Goal: Task Accomplishment & Management: Use online tool/utility

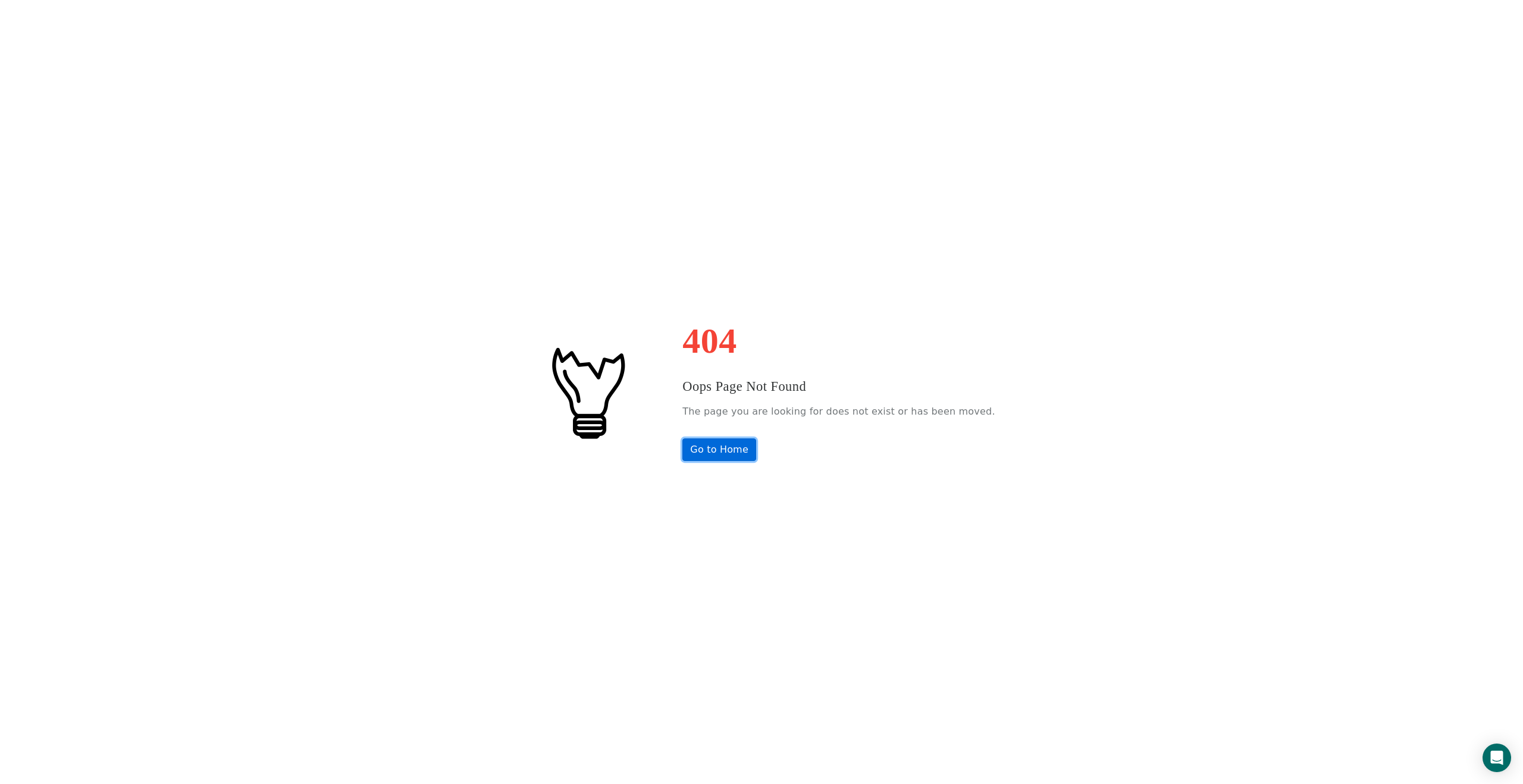
click at [745, 454] on link "Go to Home" at bounding box center [719, 450] width 74 height 23
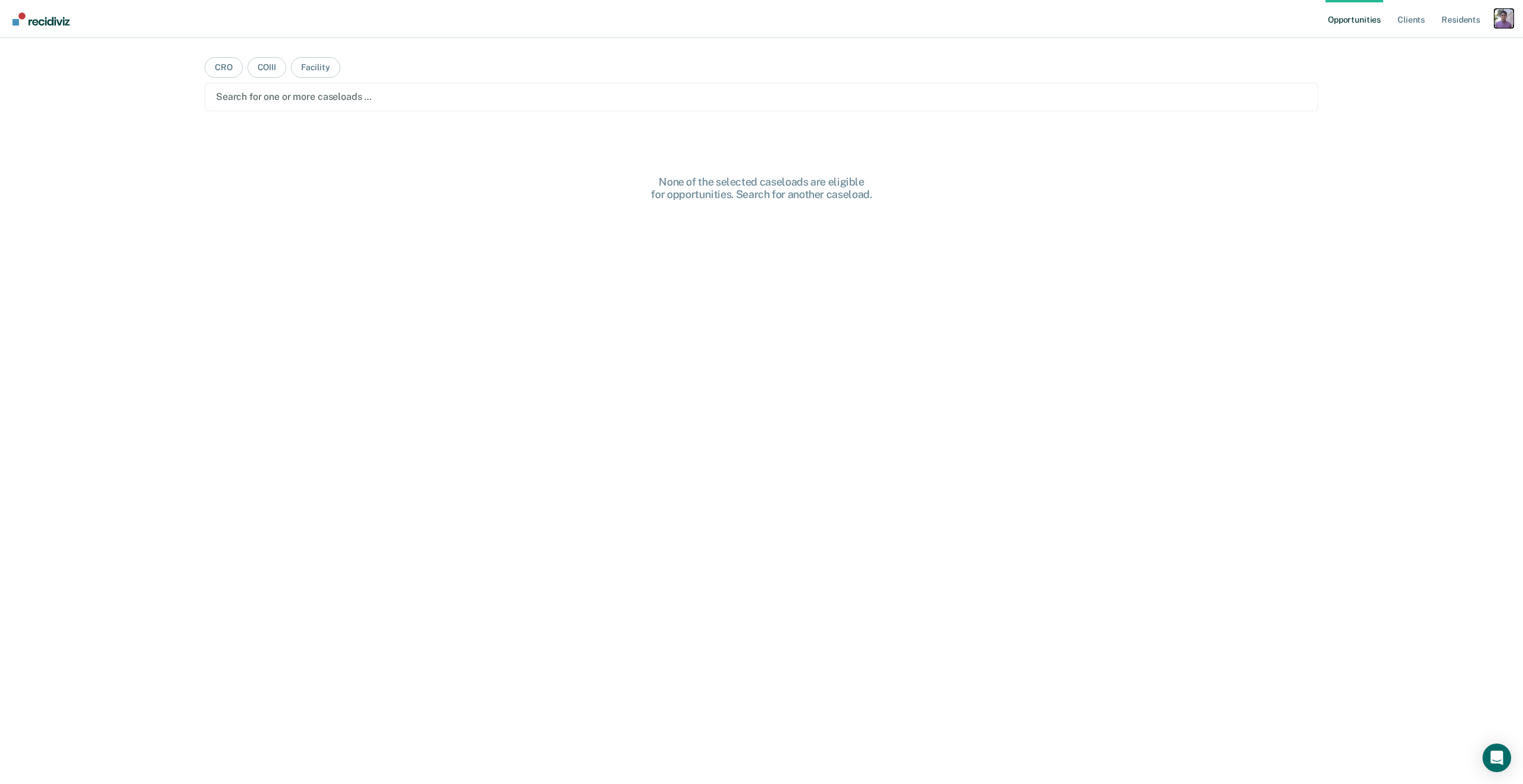
click at [1503, 13] on div "Profile dropdown button" at bounding box center [1504, 19] width 19 height 19
click at [1433, 49] on link "Profile" at bounding box center [1456, 48] width 96 height 10
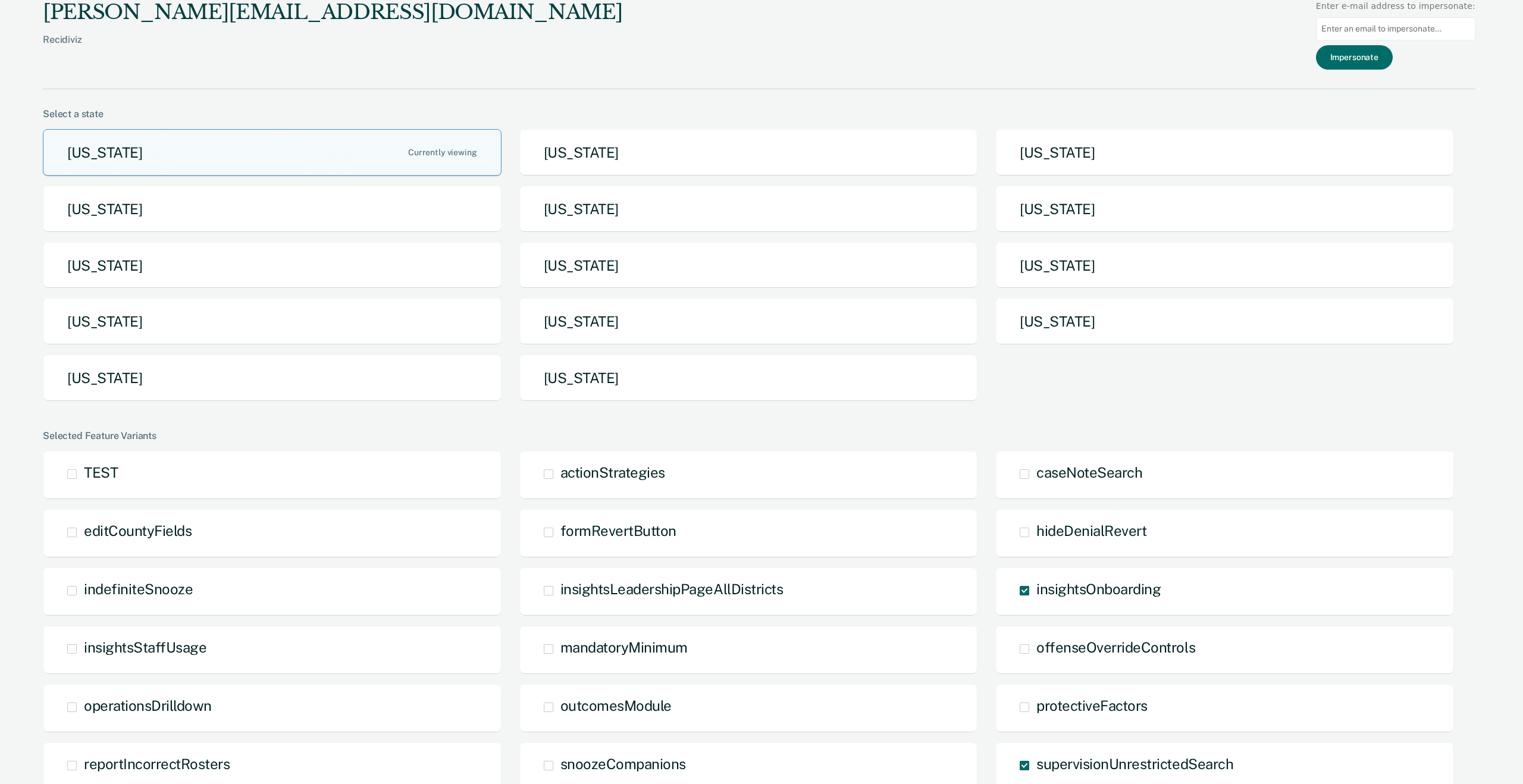
click at [307, 185] on div "Arizona Arkansas California Idaho Iowa Maine Michigan Missouri Nebraska North D…" at bounding box center [759, 270] width 1433 height 282
click at [283, 216] on button "Idaho" at bounding box center [272, 209] width 459 height 47
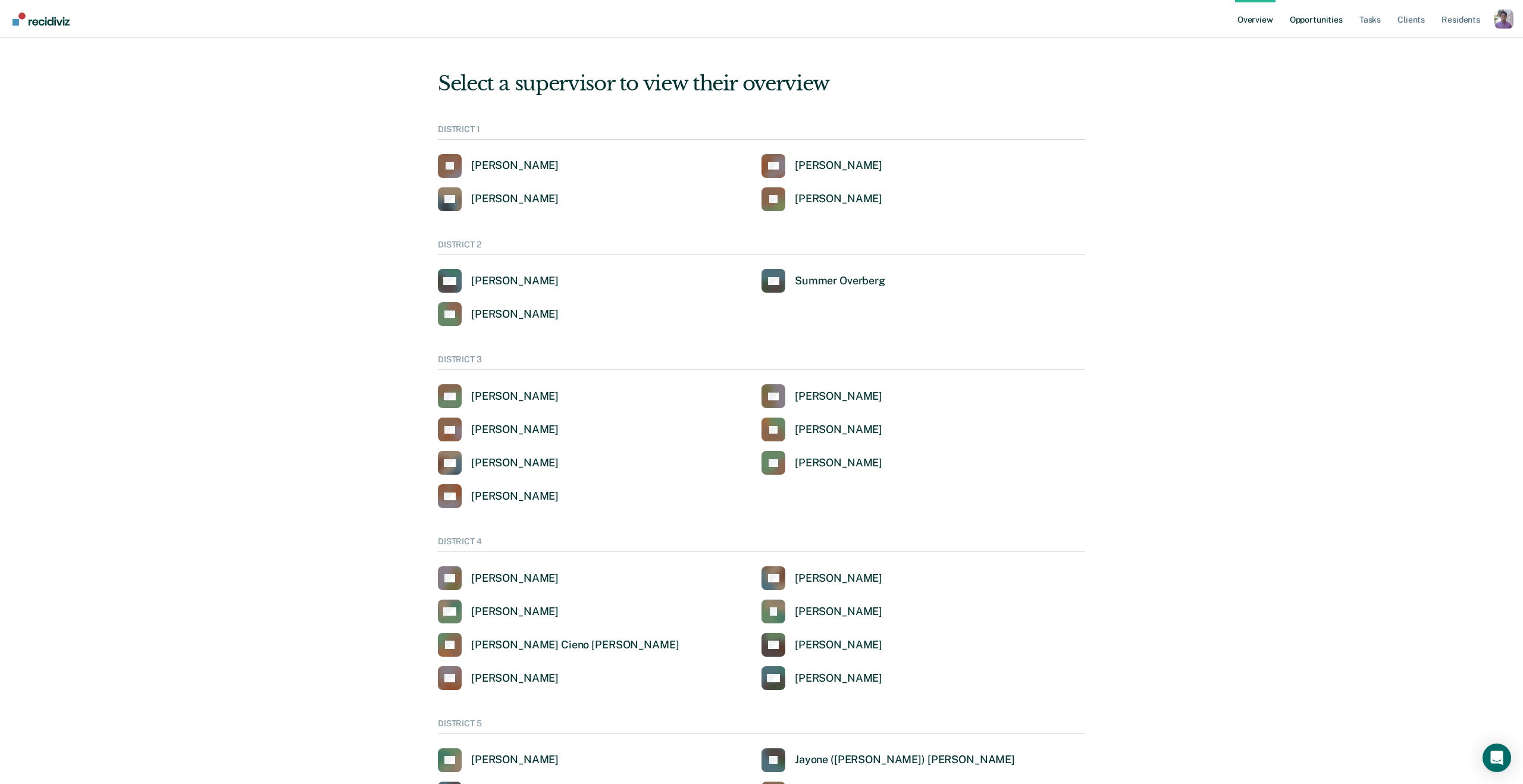
click at [1293, 23] on link "Opportunities" at bounding box center [1317, 19] width 58 height 38
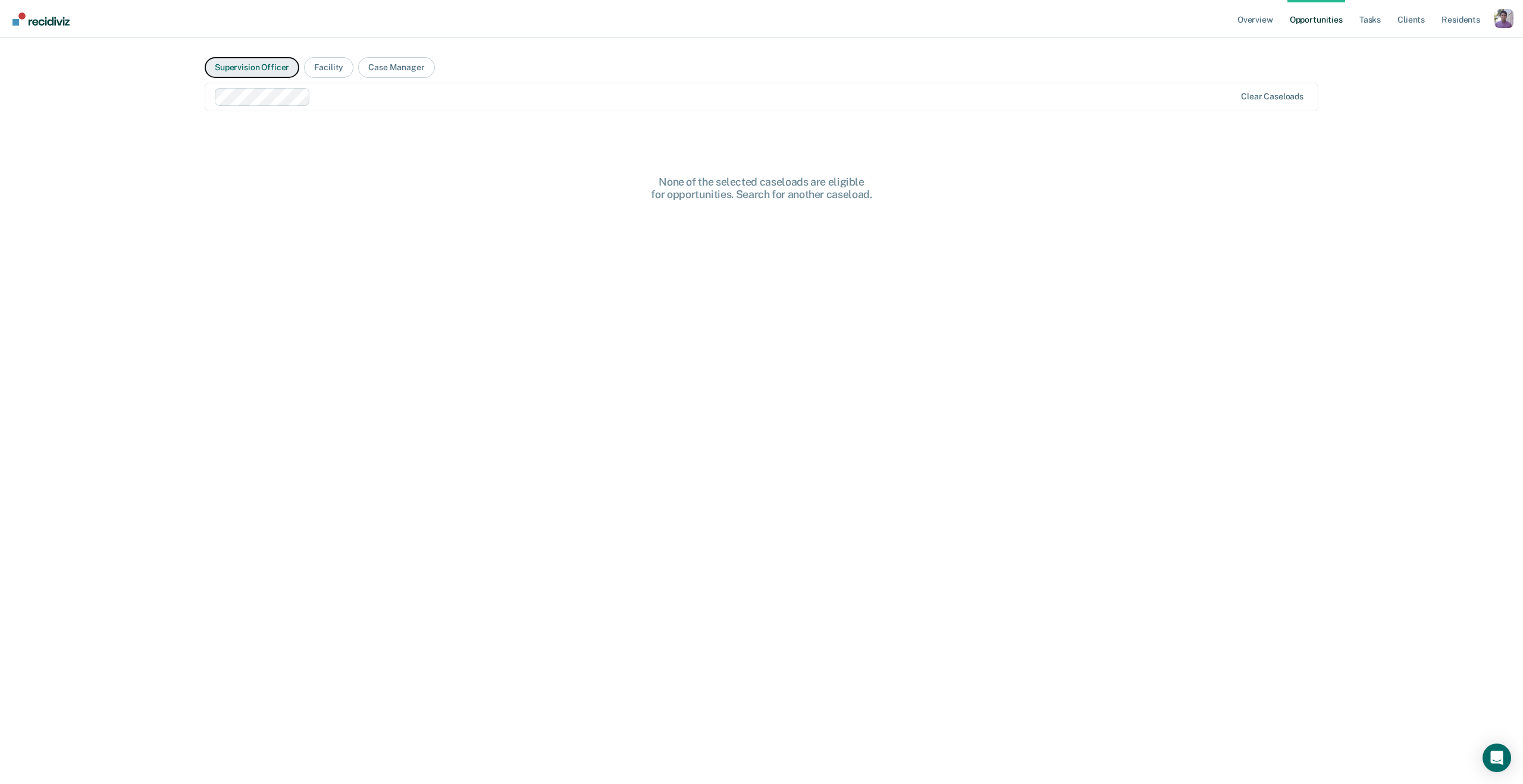
click at [247, 69] on button "Supervision Officer" at bounding box center [252, 67] width 95 height 21
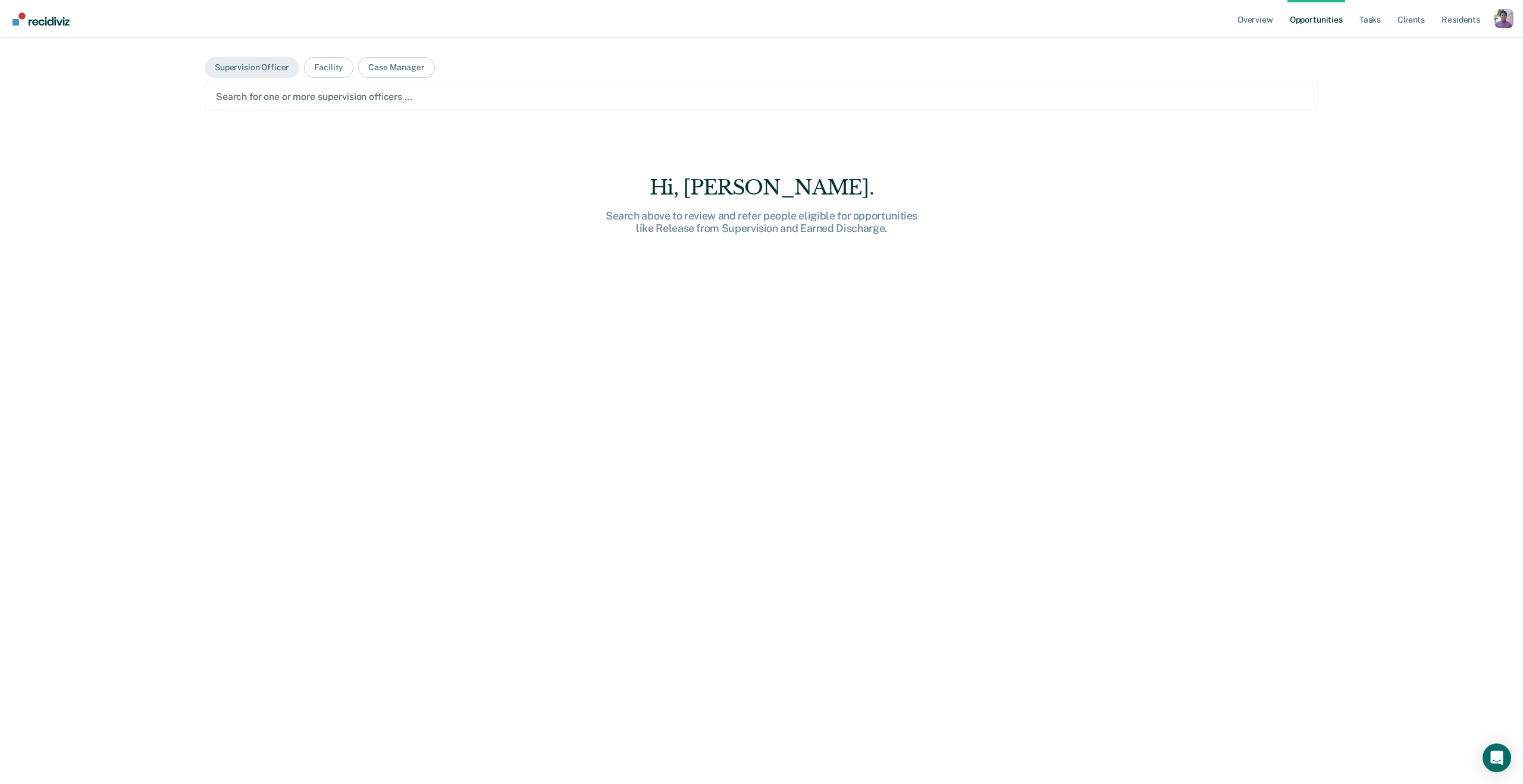
click at [301, 101] on div at bounding box center [761, 96] width 1091 height 14
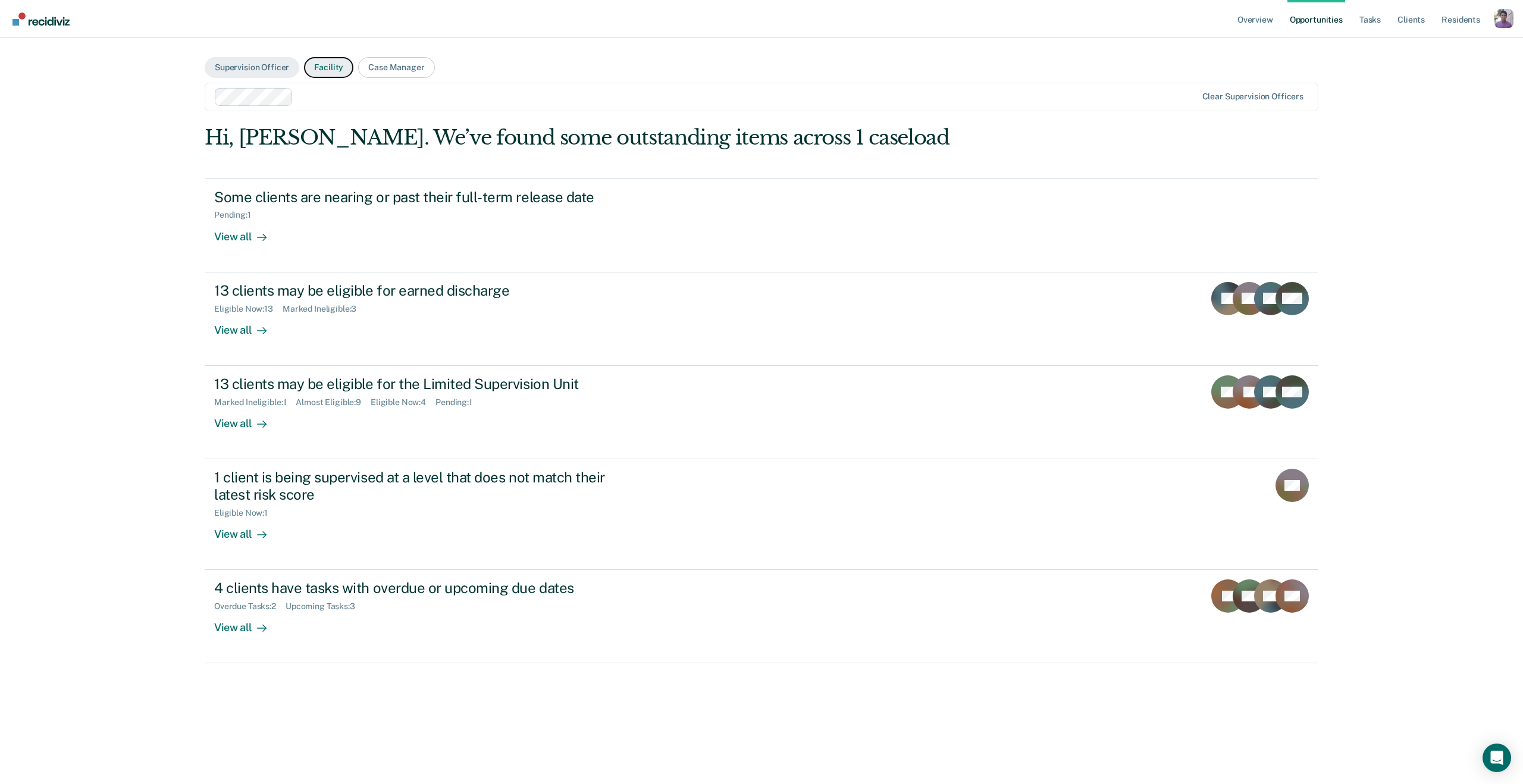
click at [324, 64] on button "Facility" at bounding box center [329, 67] width 49 height 21
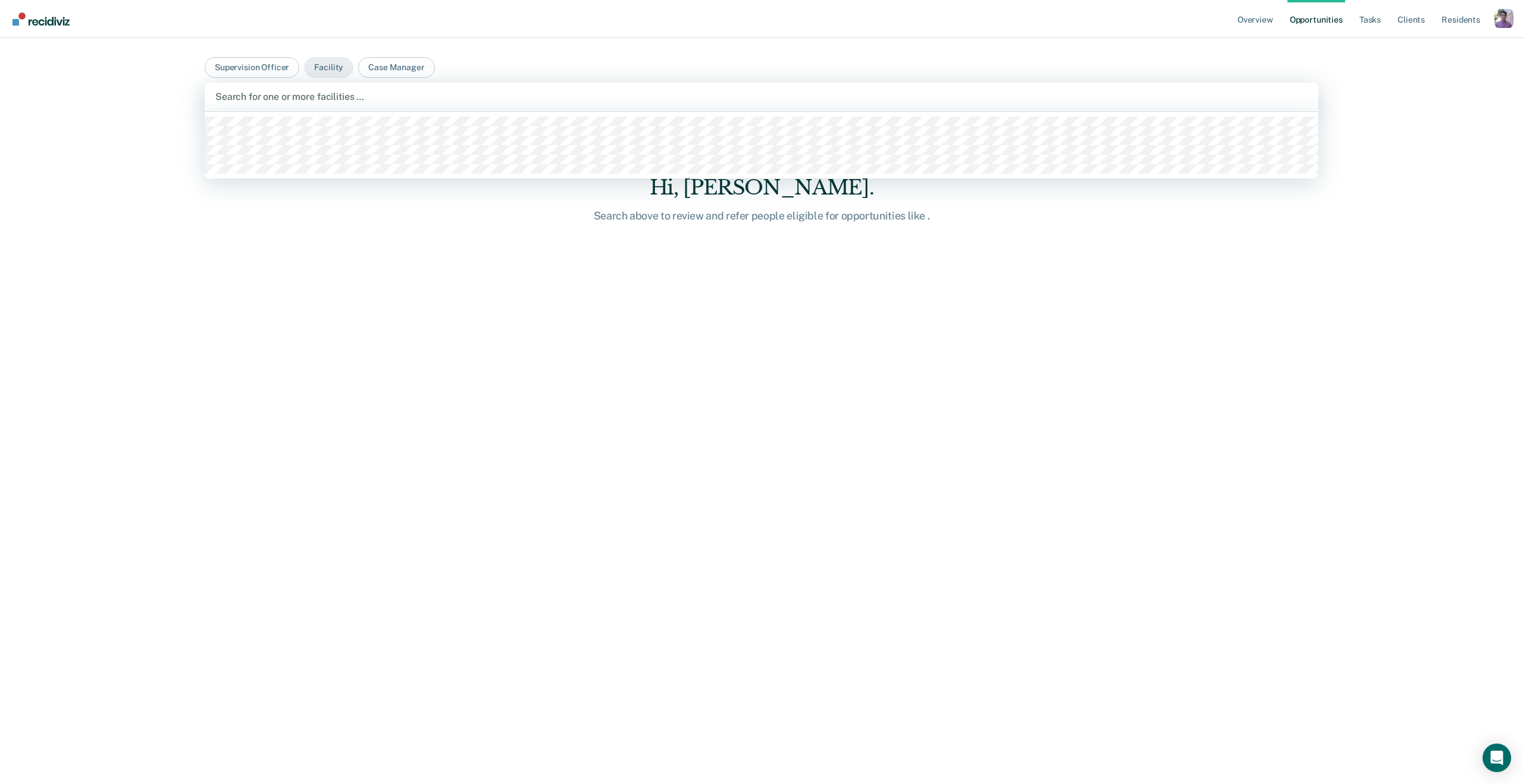
click at [329, 90] on div at bounding box center [761, 96] width 1093 height 14
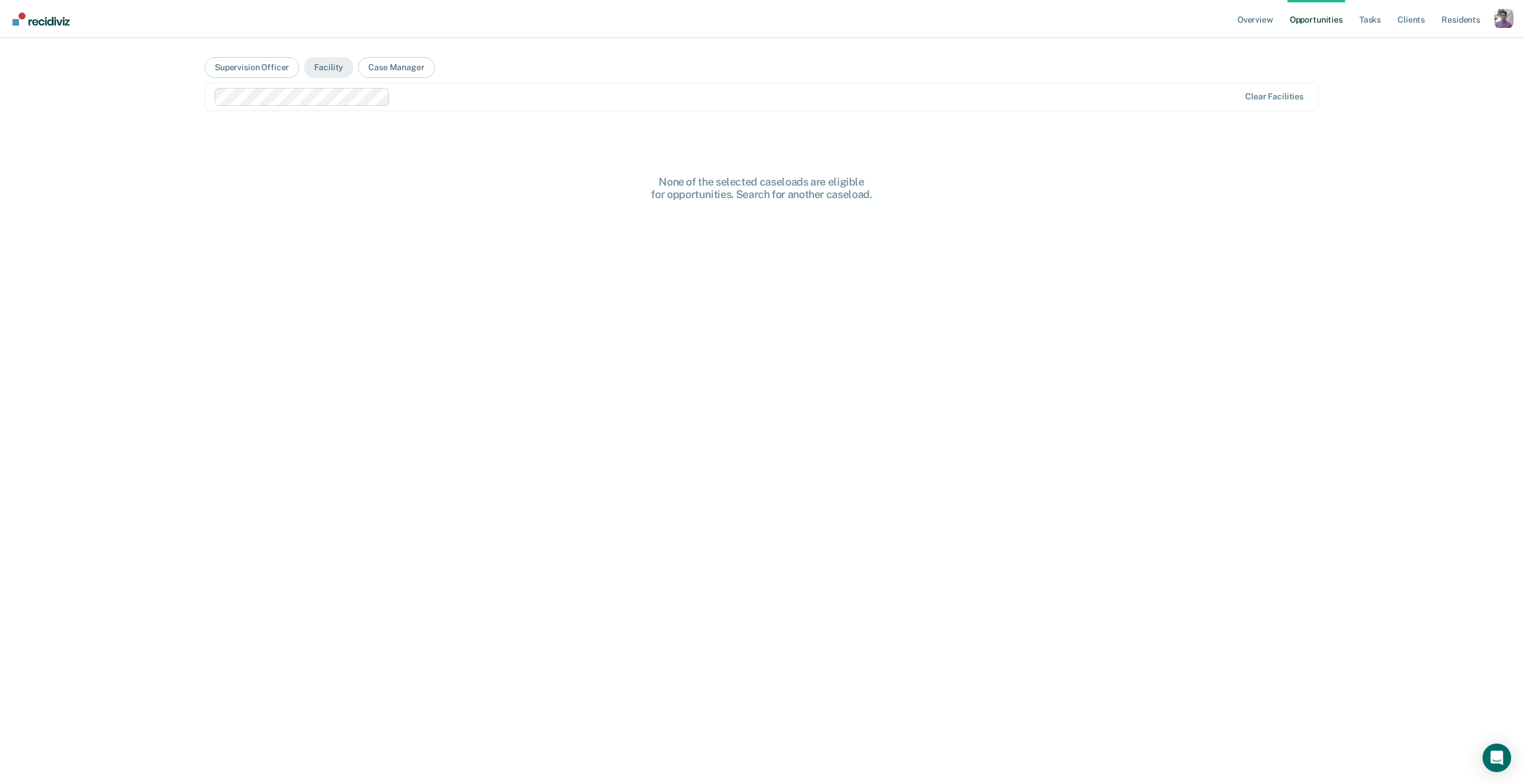
click at [404, 96] on div at bounding box center [817, 96] width 844 height 14
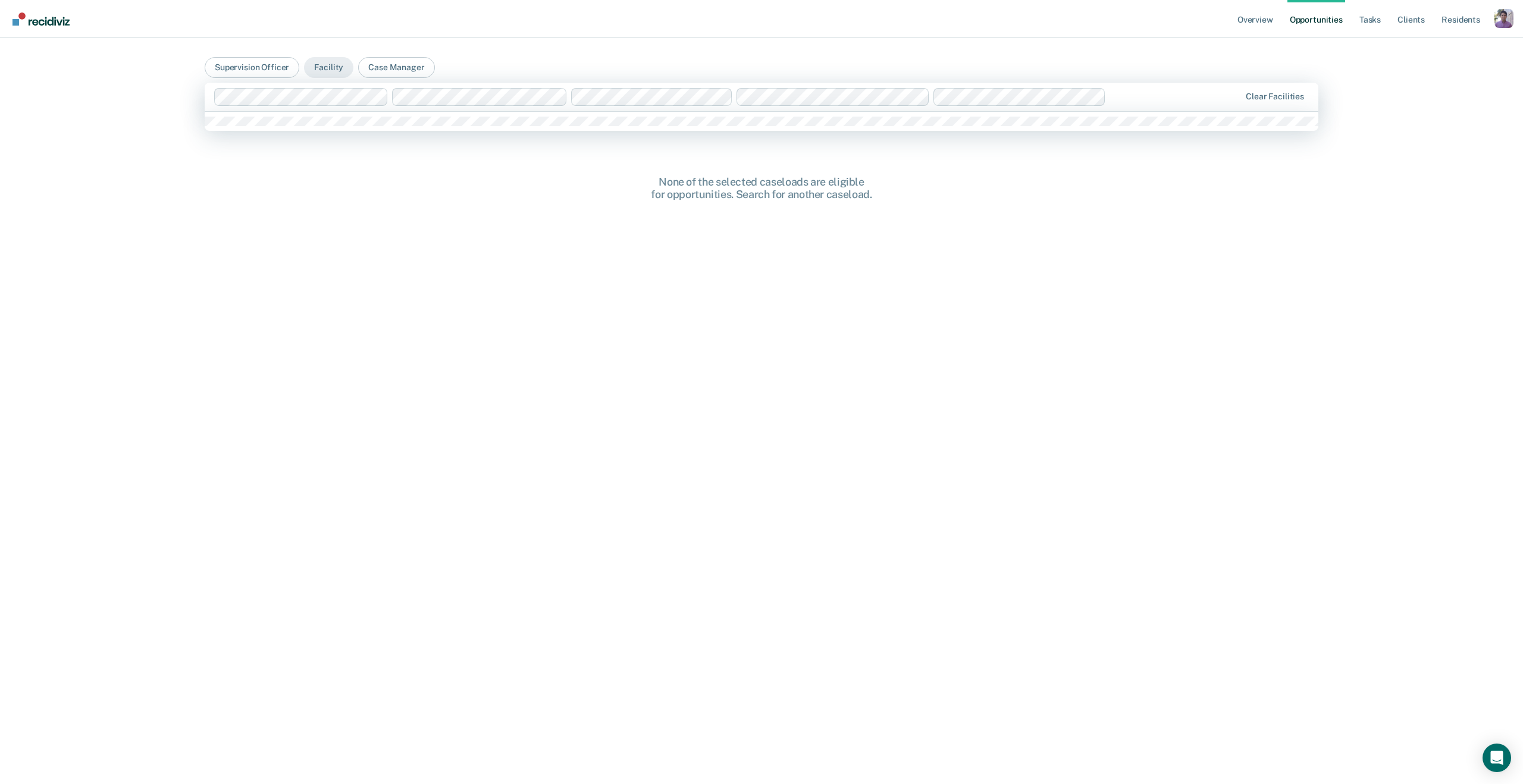
click at [497, 106] on div "Clear facilities" at bounding box center [762, 96] width 1114 height 28
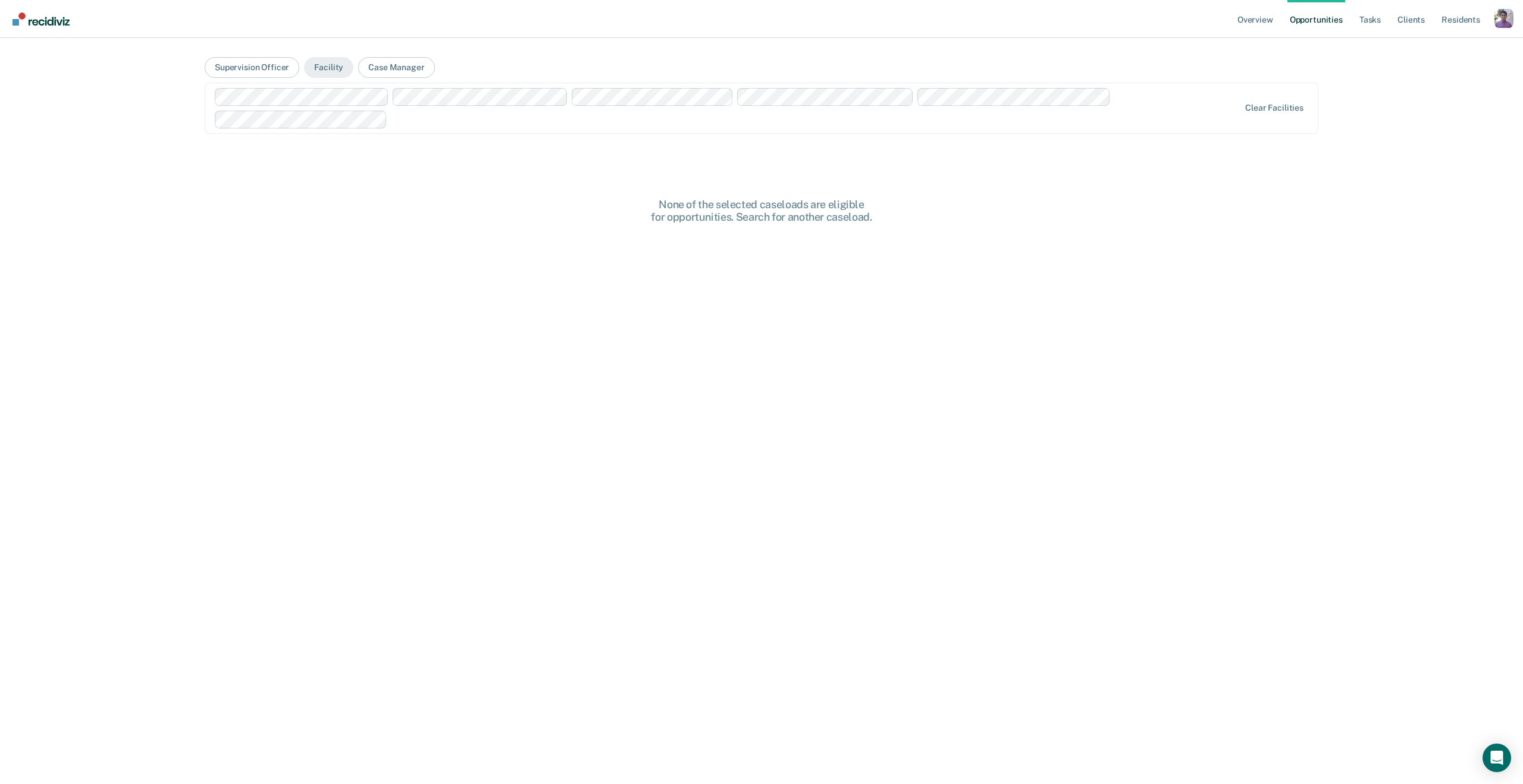
click at [495, 246] on div "None of the selected caseloads are eligible for opportunities. Search for anoth…" at bounding box center [762, 524] width 1114 height 651
click at [380, 55] on main "Supervision Officer Facility Case Manager Clear facilities None of the selected…" at bounding box center [762, 397] width 1143 height 718
click at [380, 61] on button "Case Manager" at bounding box center [396, 67] width 76 height 21
click at [374, 115] on main "Supervision Officer Facility Case Manager Search for one or more case managers …" at bounding box center [762, 397] width 1143 height 718
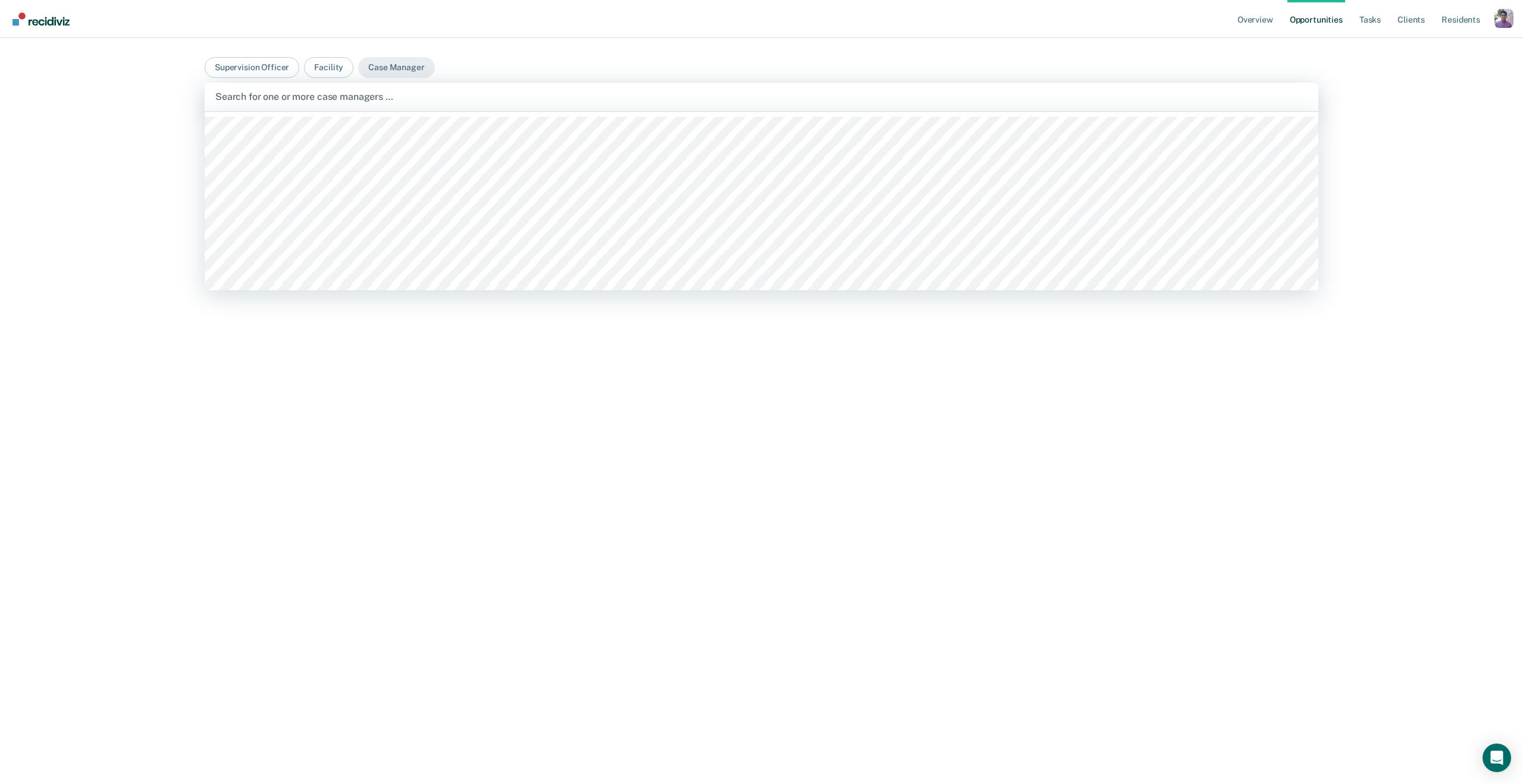
click at [374, 102] on div at bounding box center [761, 96] width 1093 height 14
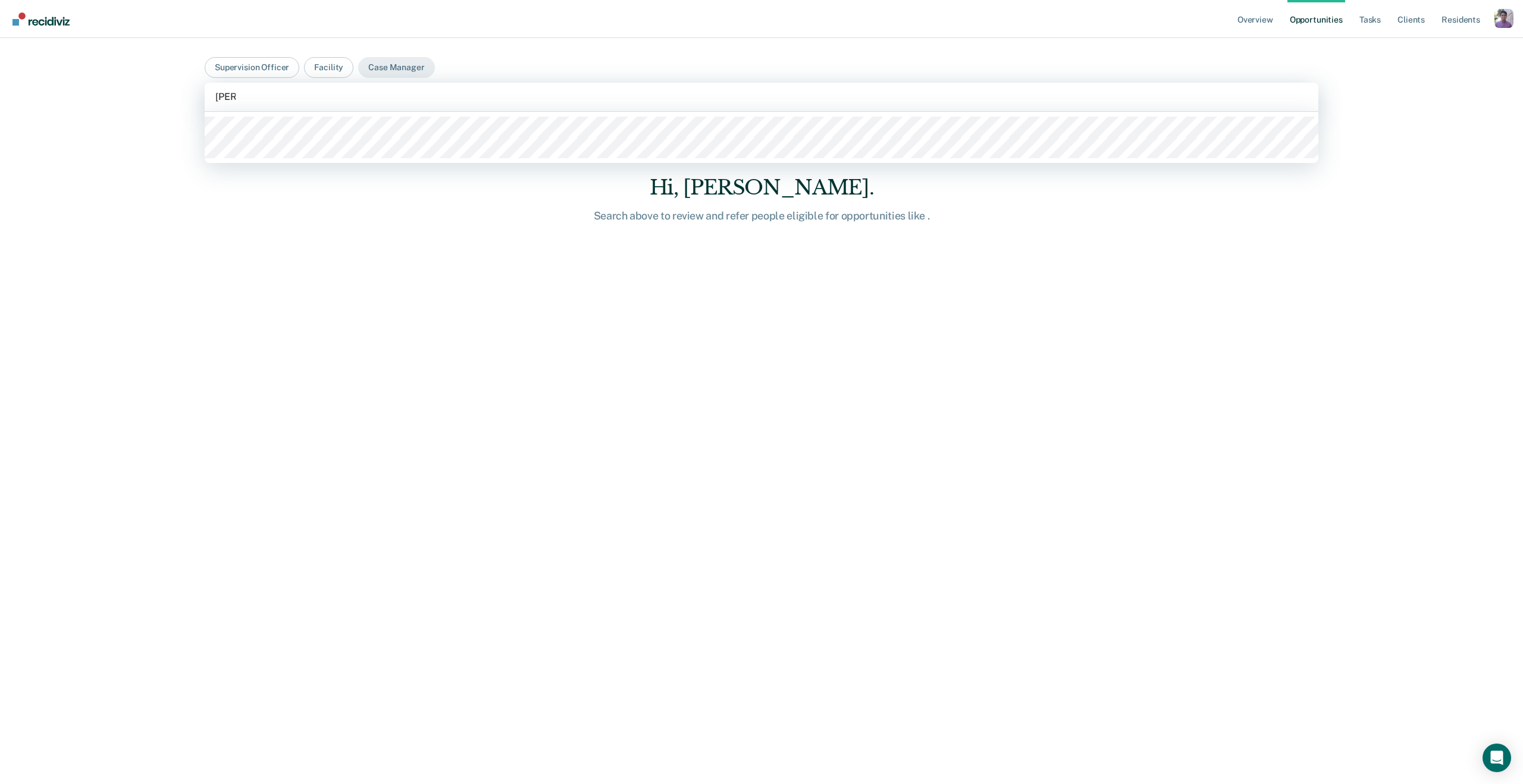
type input "alexa"
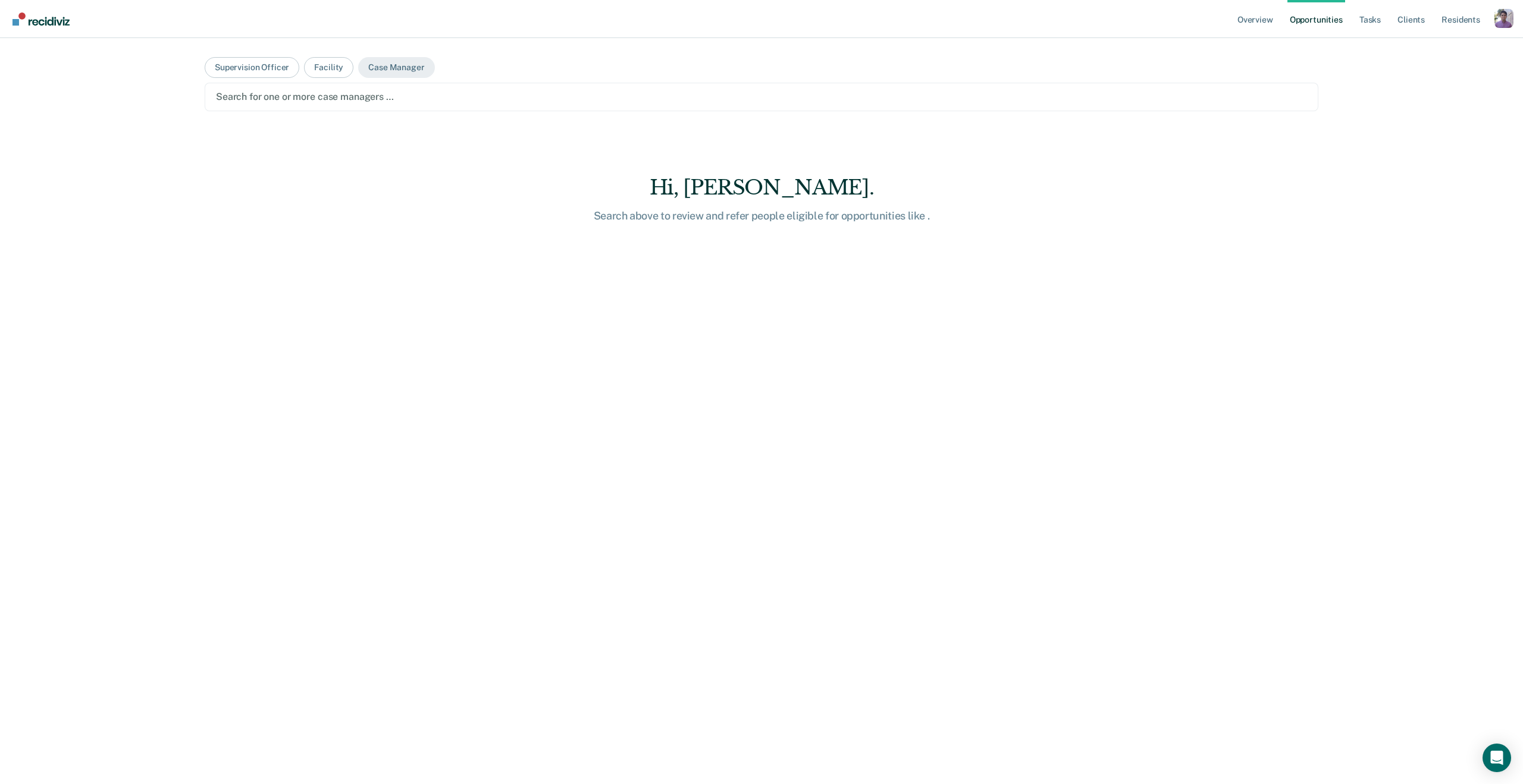
click at [350, 92] on div at bounding box center [761, 96] width 1091 height 14
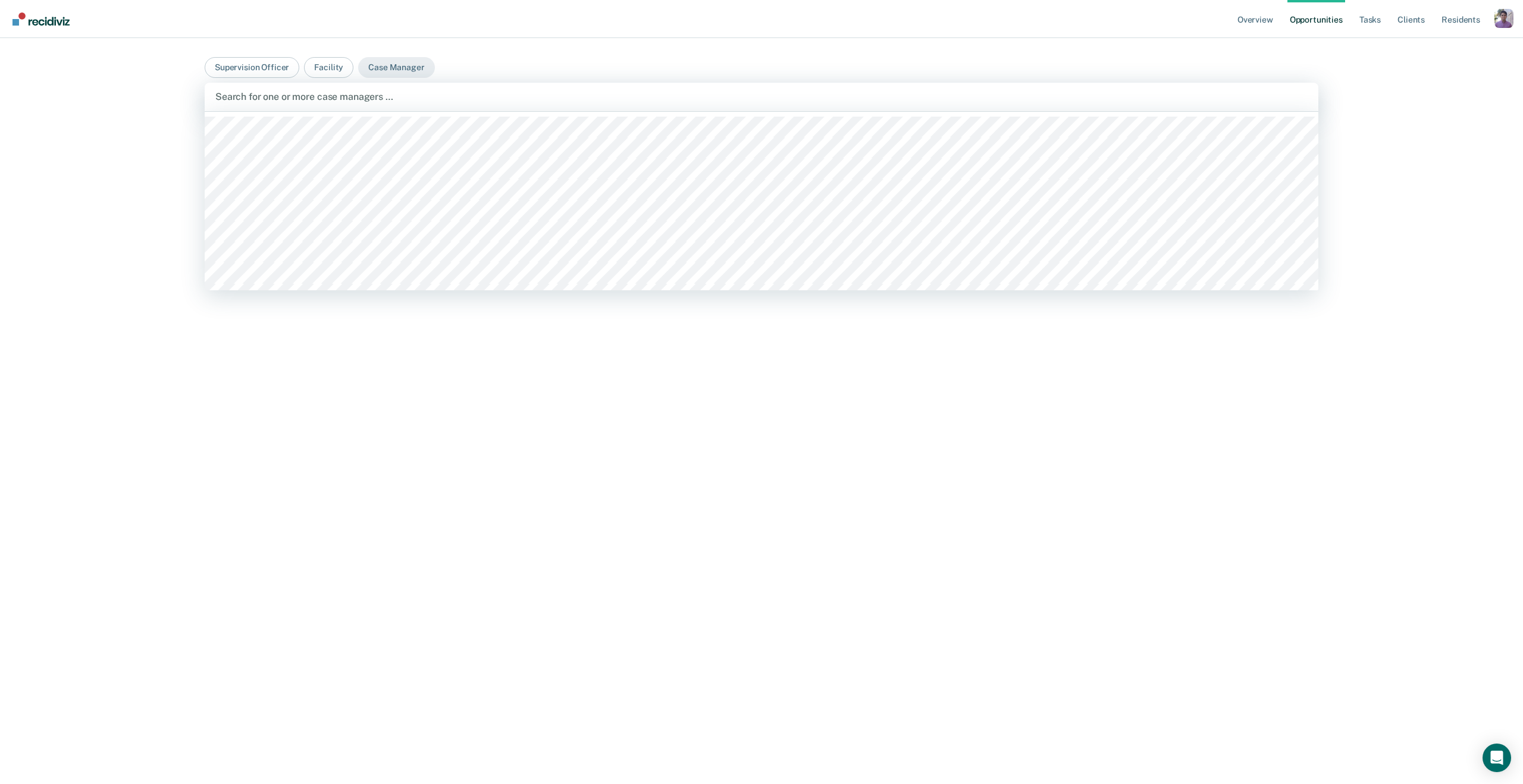
click at [342, 105] on div "Search for one or more case managers …" at bounding box center [762, 96] width 1114 height 28
click at [342, 105] on div "Search for one or more case managers …" at bounding box center [761, 96] width 1095 height 16
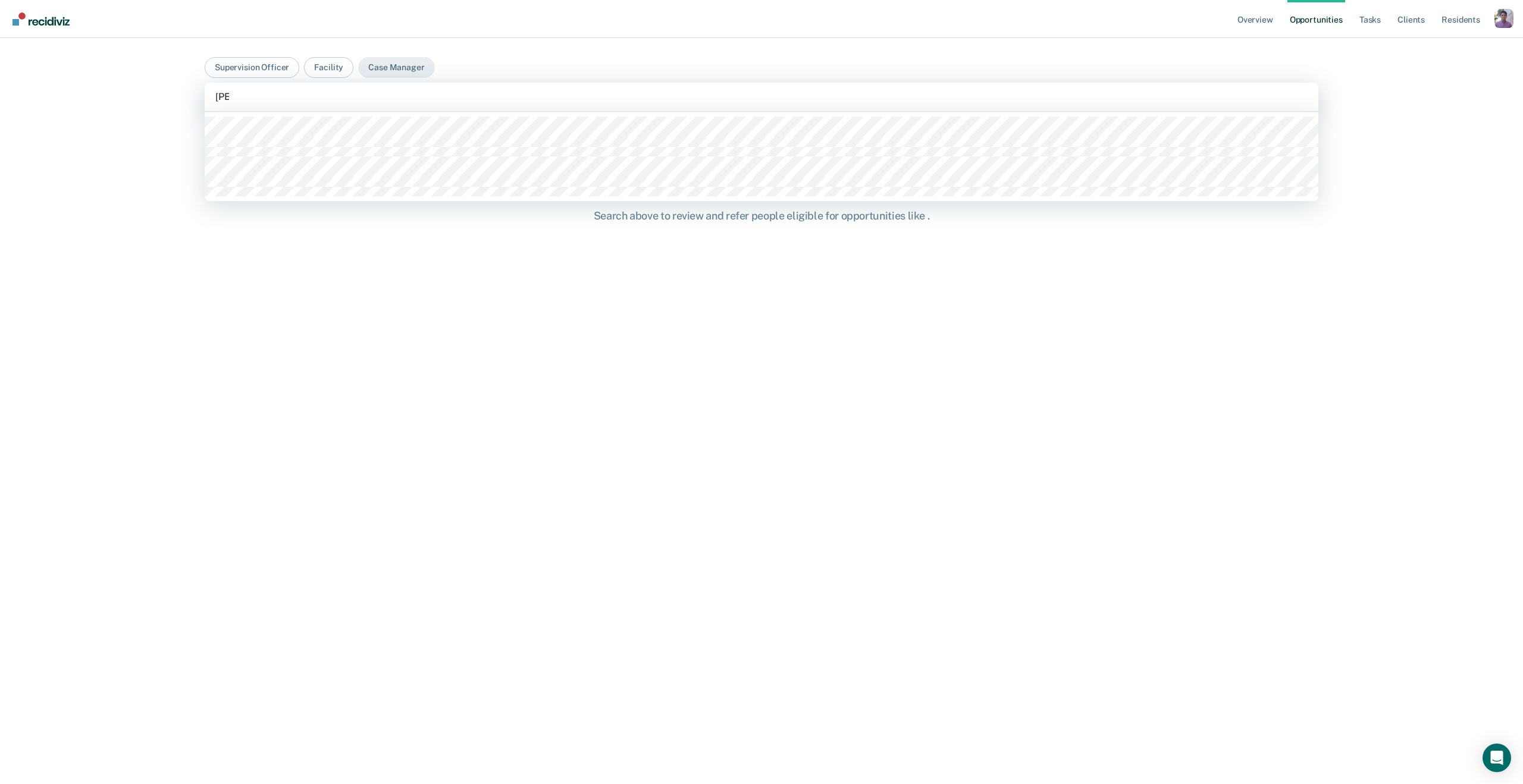
type input "adams"
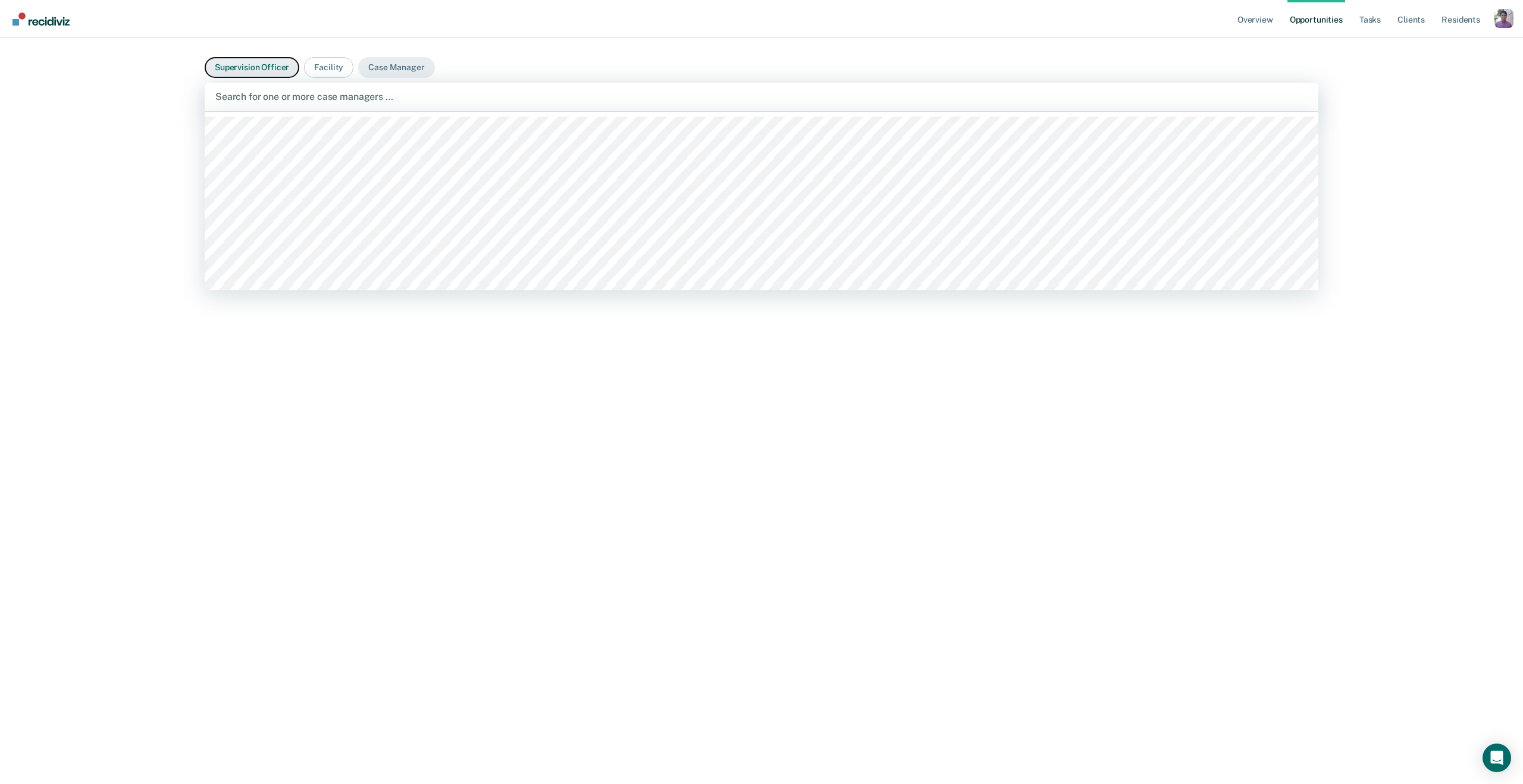
click at [255, 71] on button "Supervision Officer" at bounding box center [252, 67] width 95 height 21
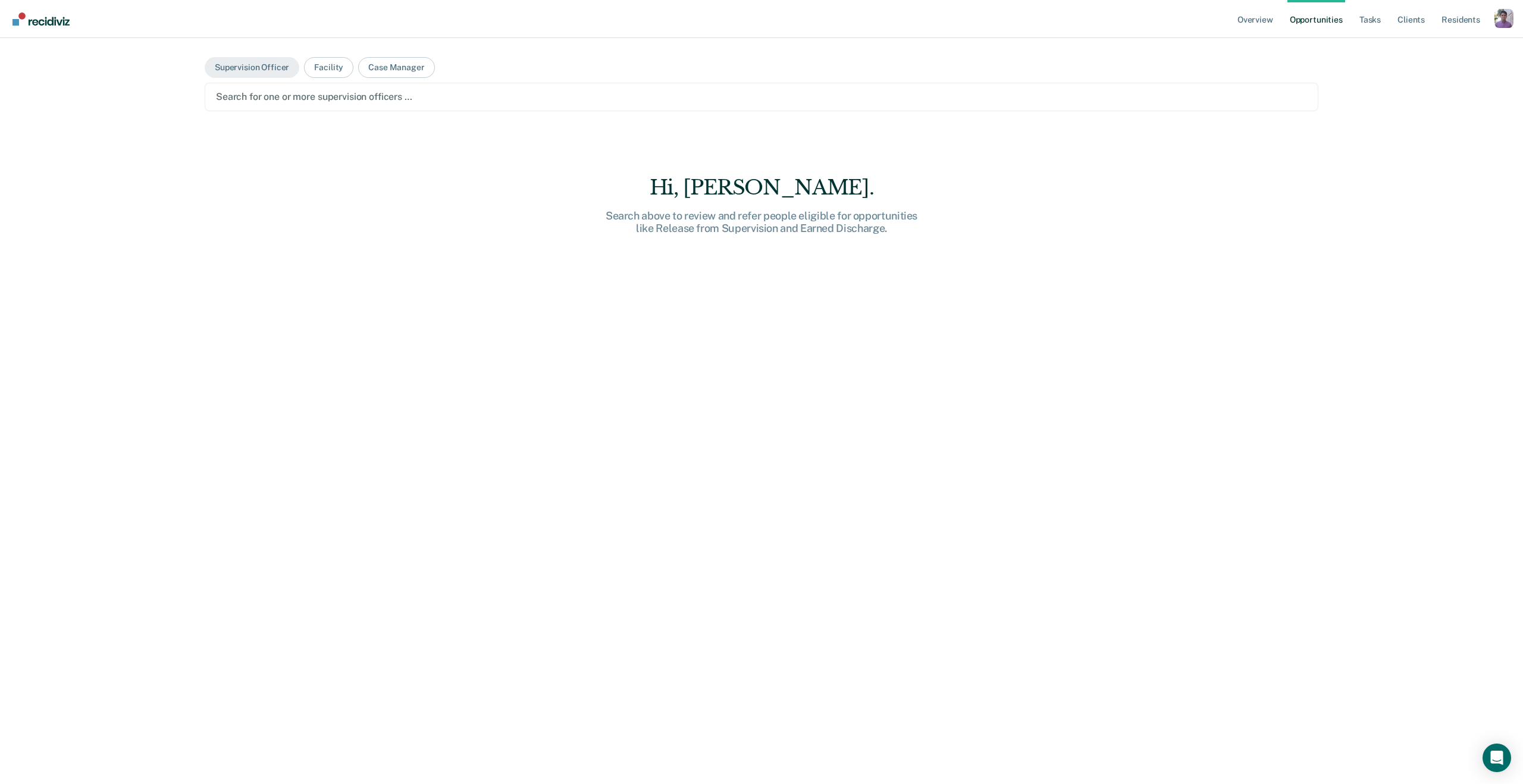
click at [263, 89] on div "Search for one or more supervision officers …" at bounding box center [761, 96] width 1094 height 16
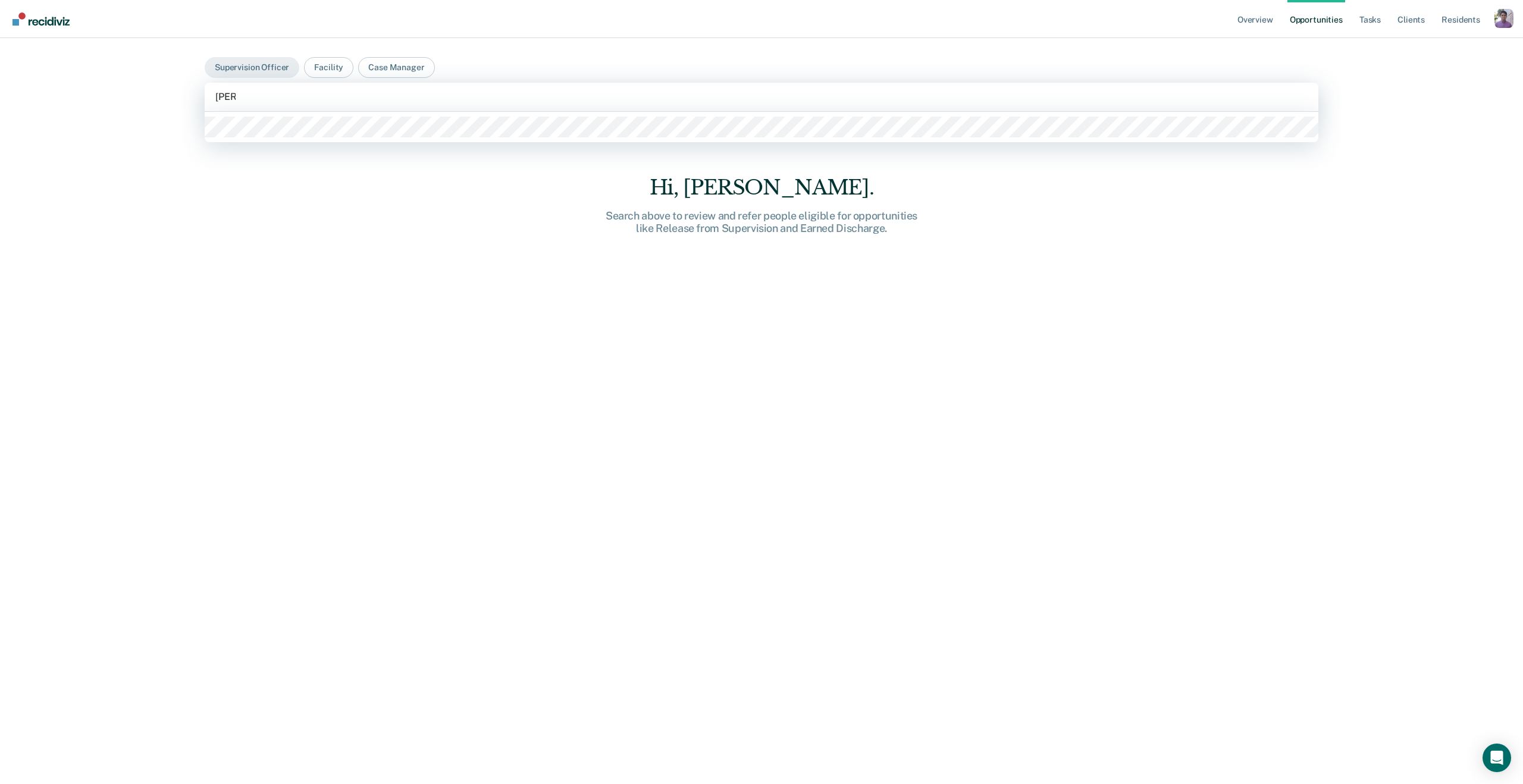
type input "alexa"
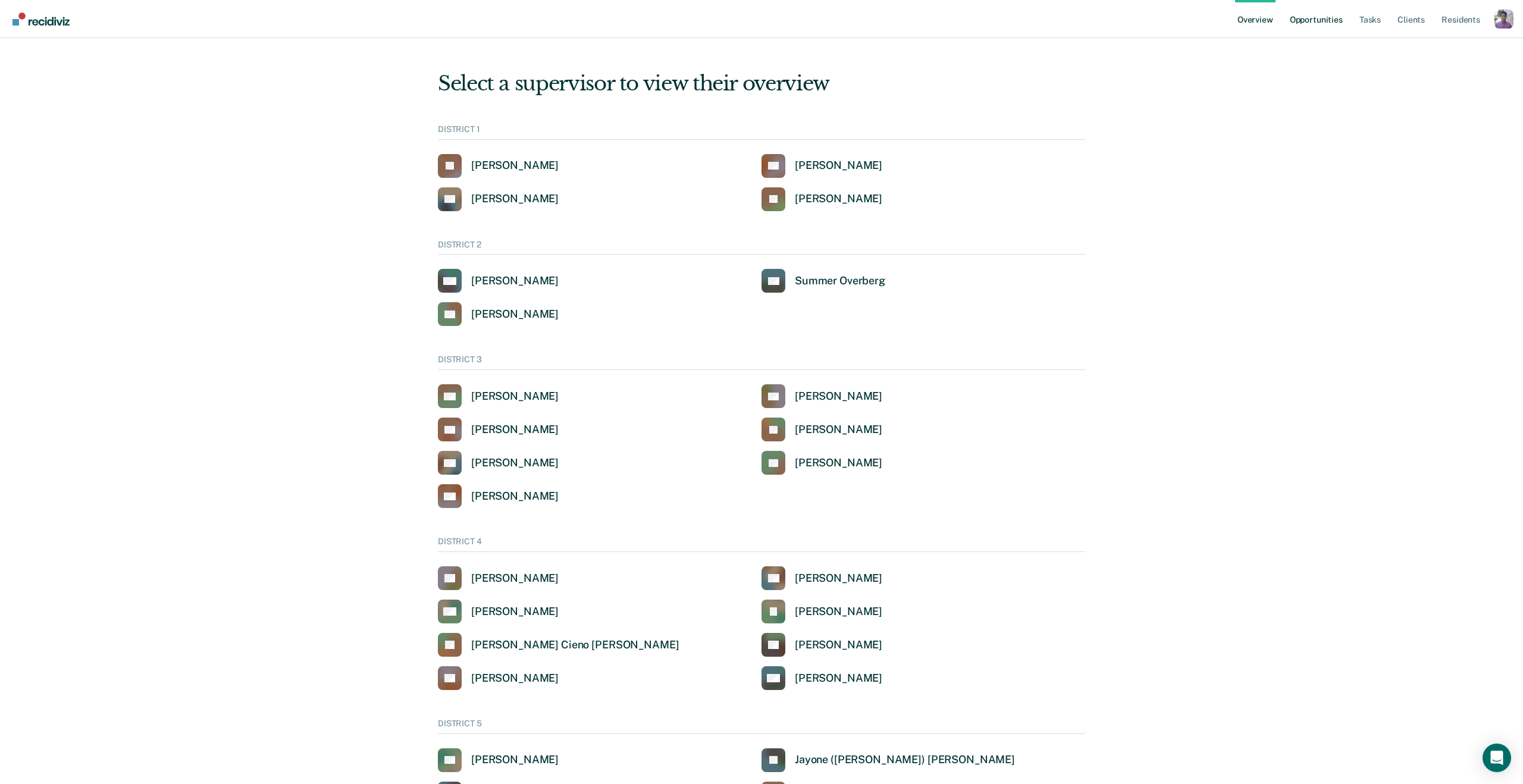
click at [1337, 24] on link "Opportunities" at bounding box center [1317, 19] width 58 height 38
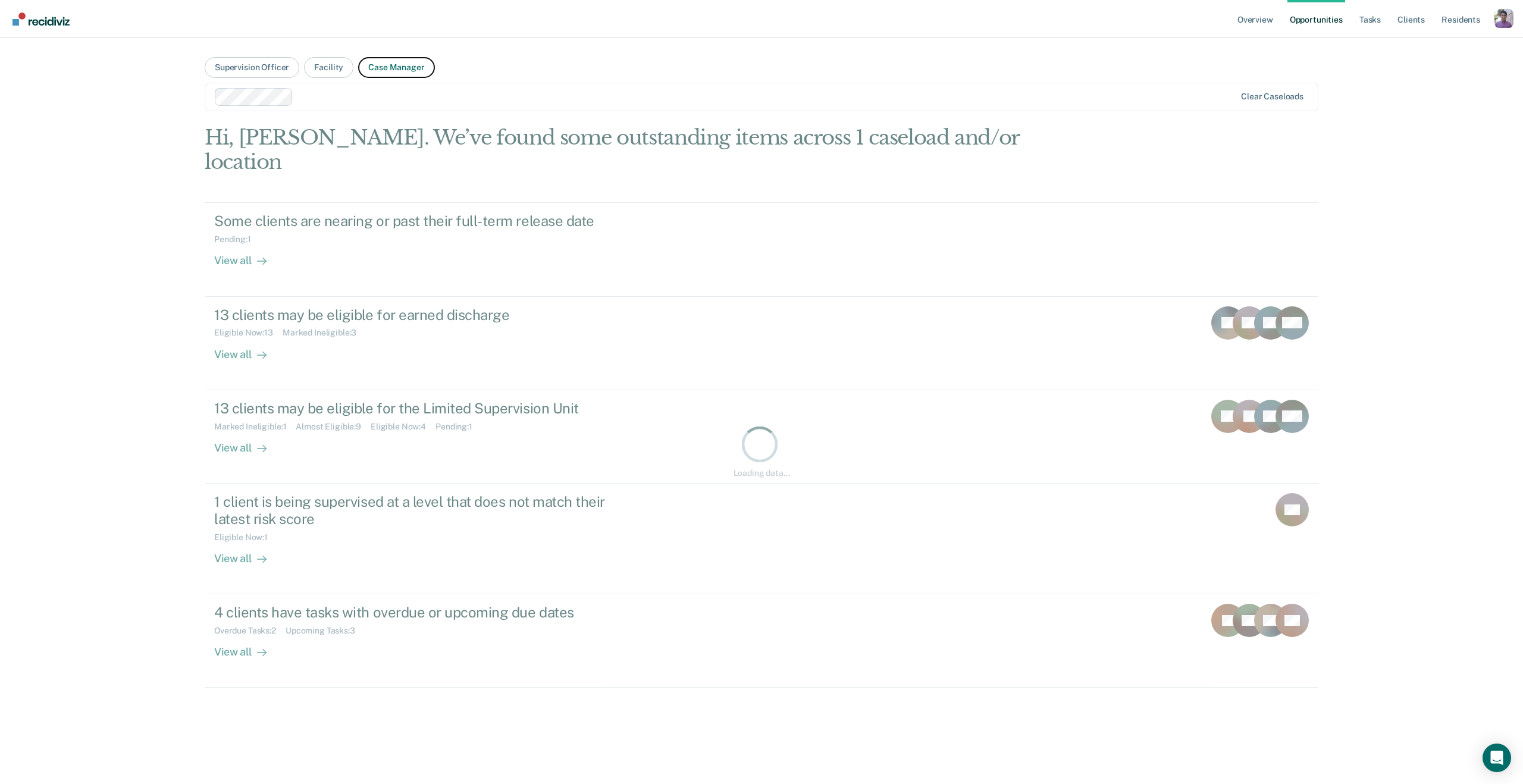
click at [375, 71] on button "Case Manager" at bounding box center [396, 67] width 76 height 21
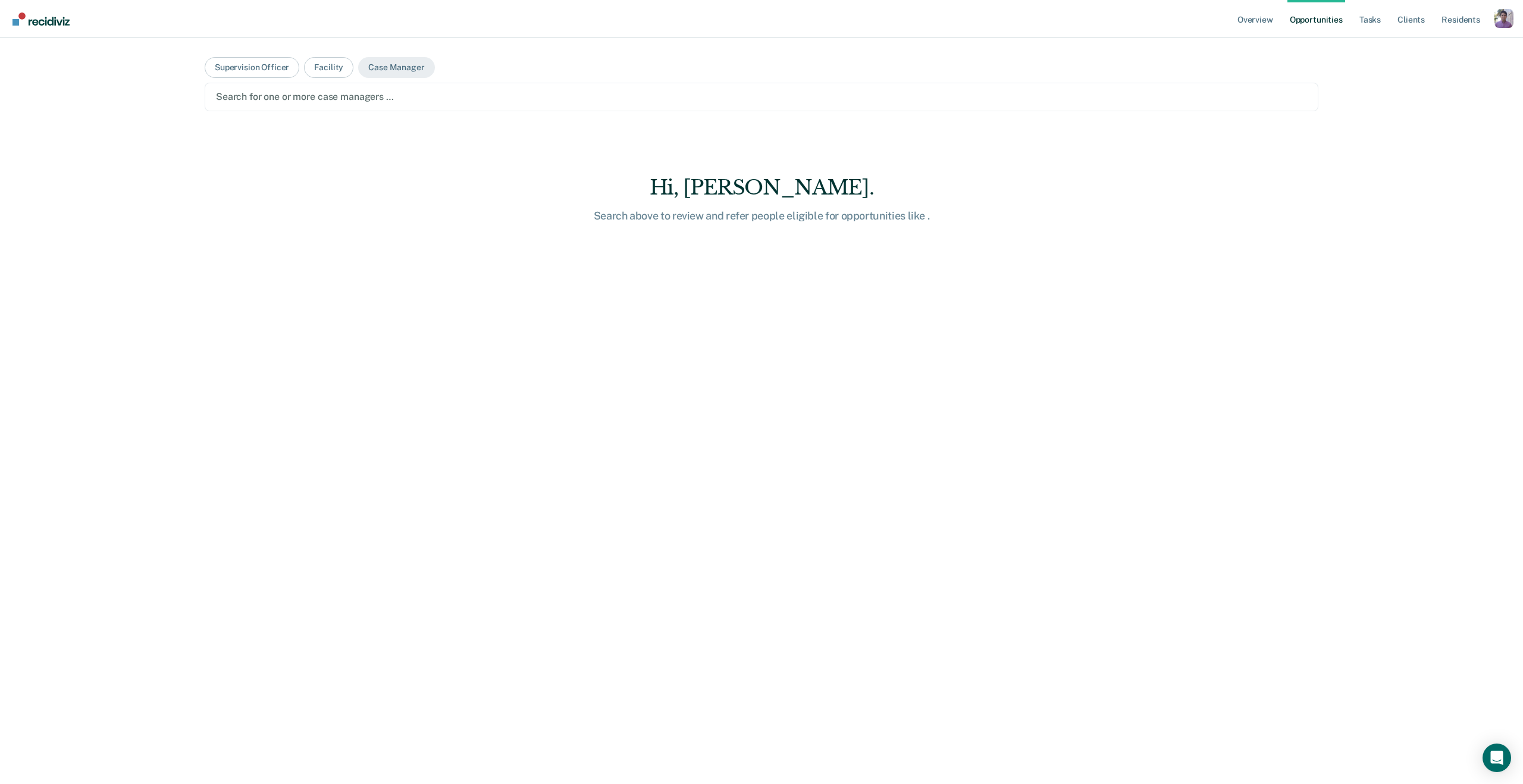
click at [312, 100] on div at bounding box center [761, 96] width 1091 height 14
click at [337, 103] on div at bounding box center [769, 96] width 891 height 14
click at [363, 111] on main "Supervision Officer Facility Case Manager Clear case managers None of the selec…" at bounding box center [762, 397] width 1143 height 718
click at [456, 97] on div at bounding box center [806, 96] width 816 height 14
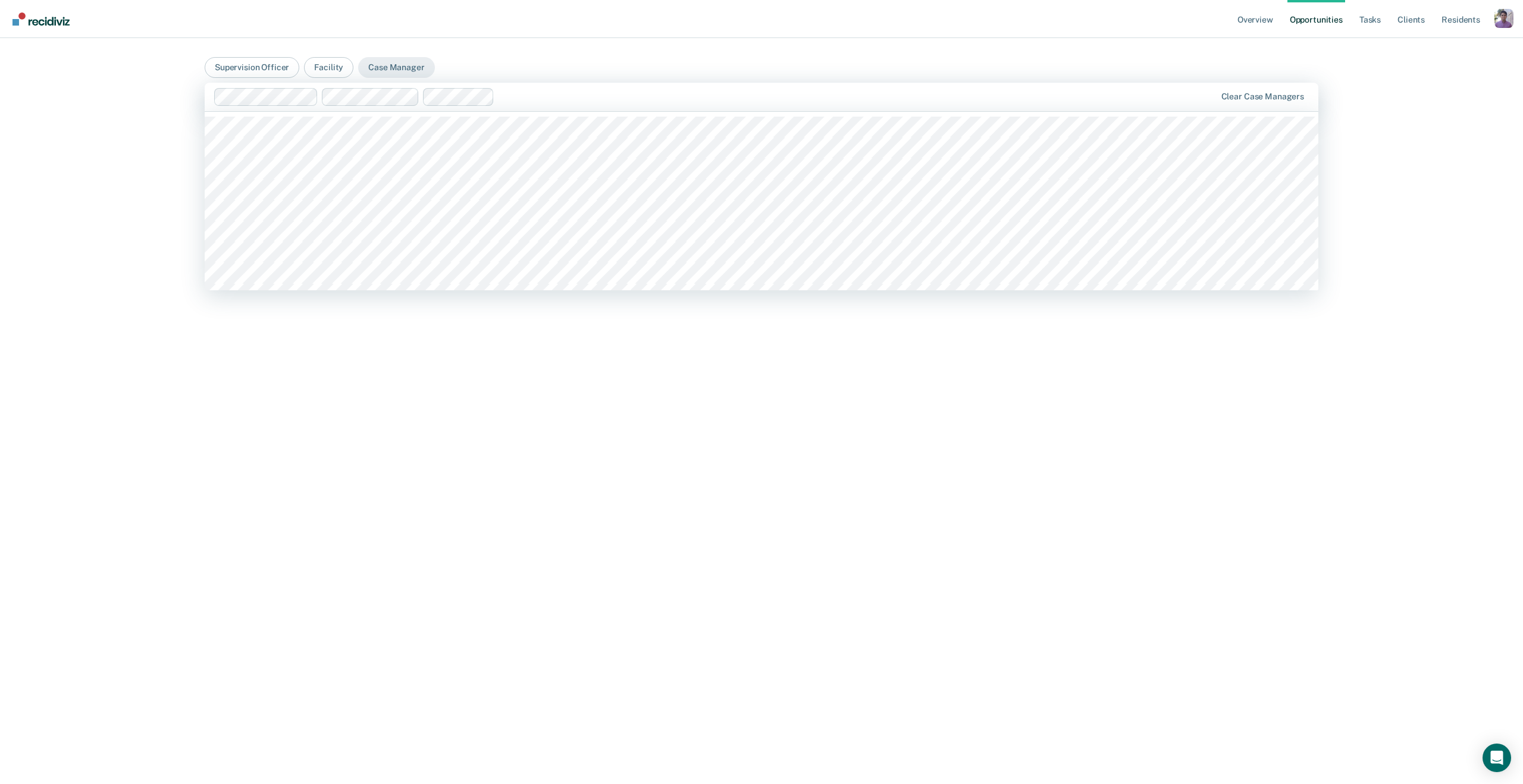
click at [529, 93] on div at bounding box center [857, 96] width 716 height 14
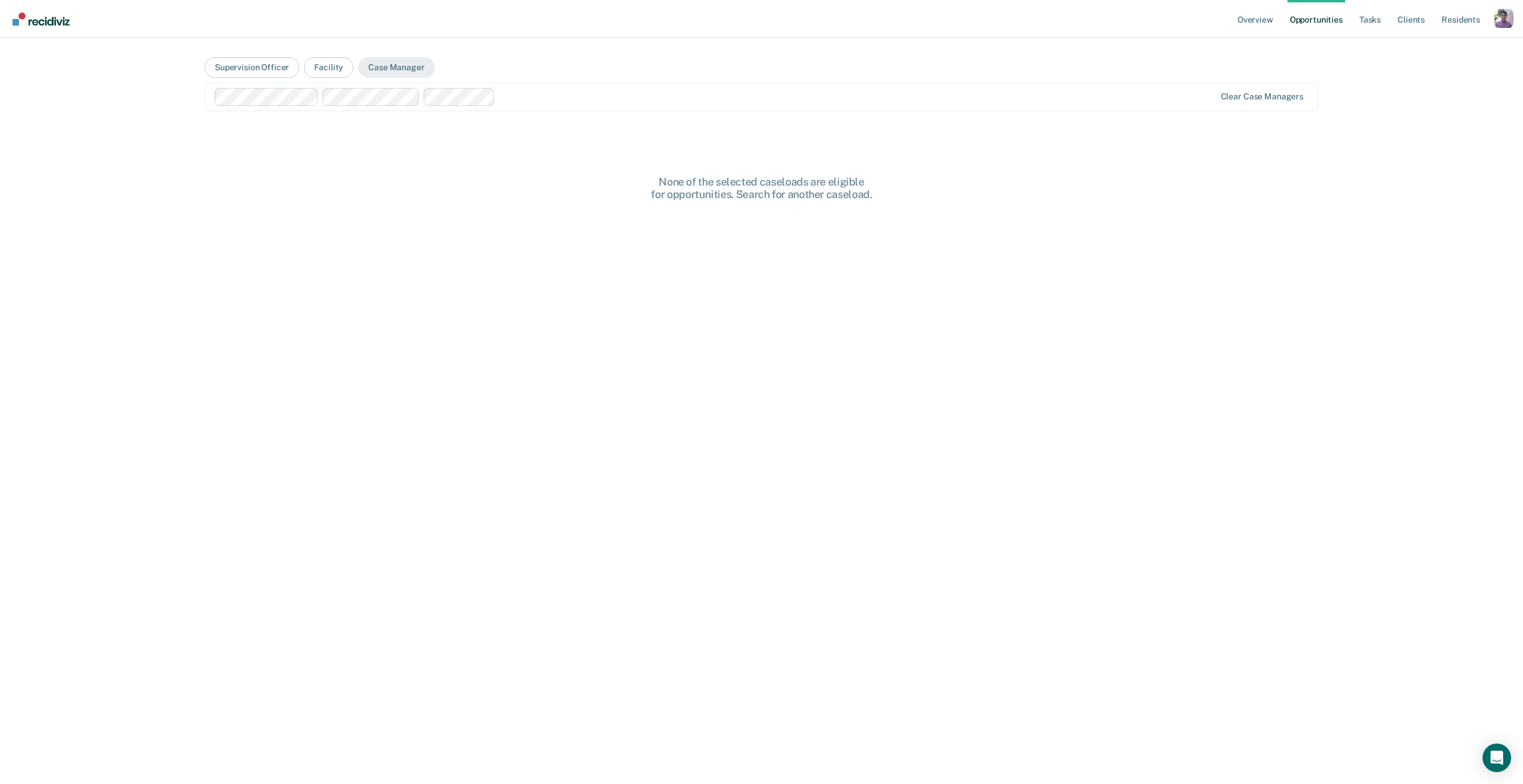
click at [519, 122] on main "Supervision Officer Facility Case Manager option Alexandria Ackley, selected. C…" at bounding box center [762, 397] width 1143 height 718
click at [547, 101] on div at bounding box center [857, 96] width 715 height 14
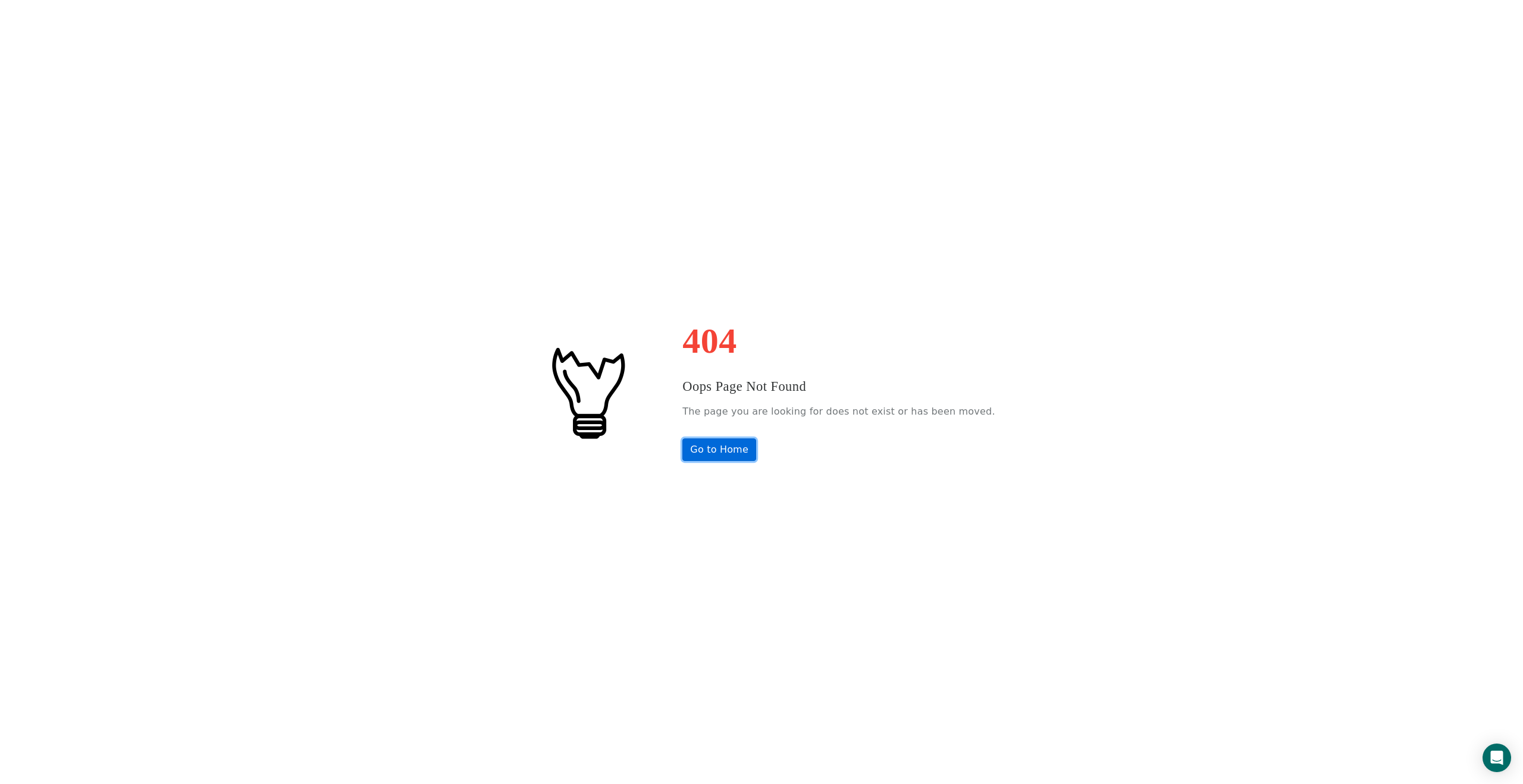
click at [713, 458] on link "Go to Home" at bounding box center [719, 450] width 74 height 23
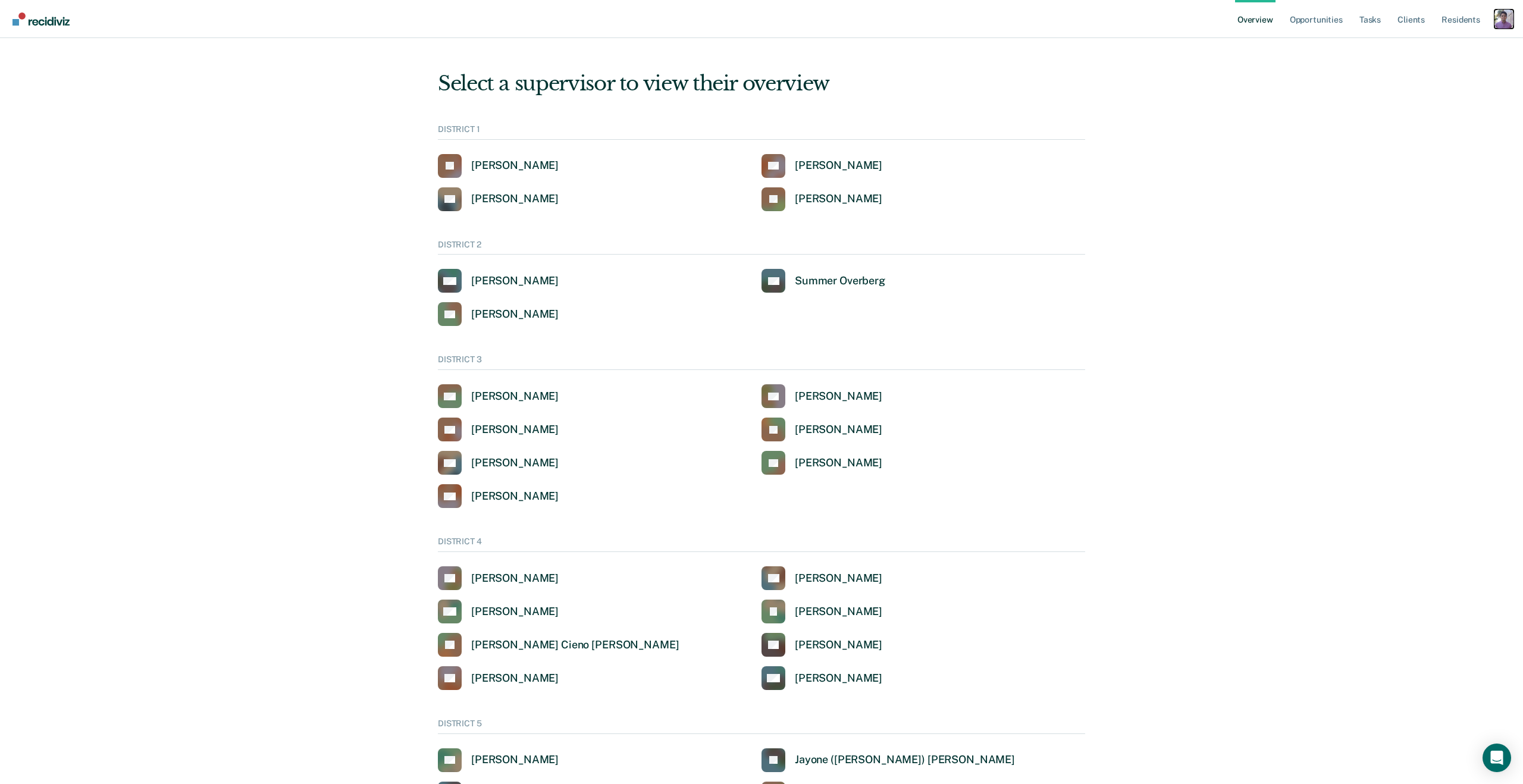
click at [1499, 24] on div "Profile dropdown button" at bounding box center [1504, 19] width 19 height 19
click at [1417, 49] on link "Profile" at bounding box center [1454, 48] width 101 height 10
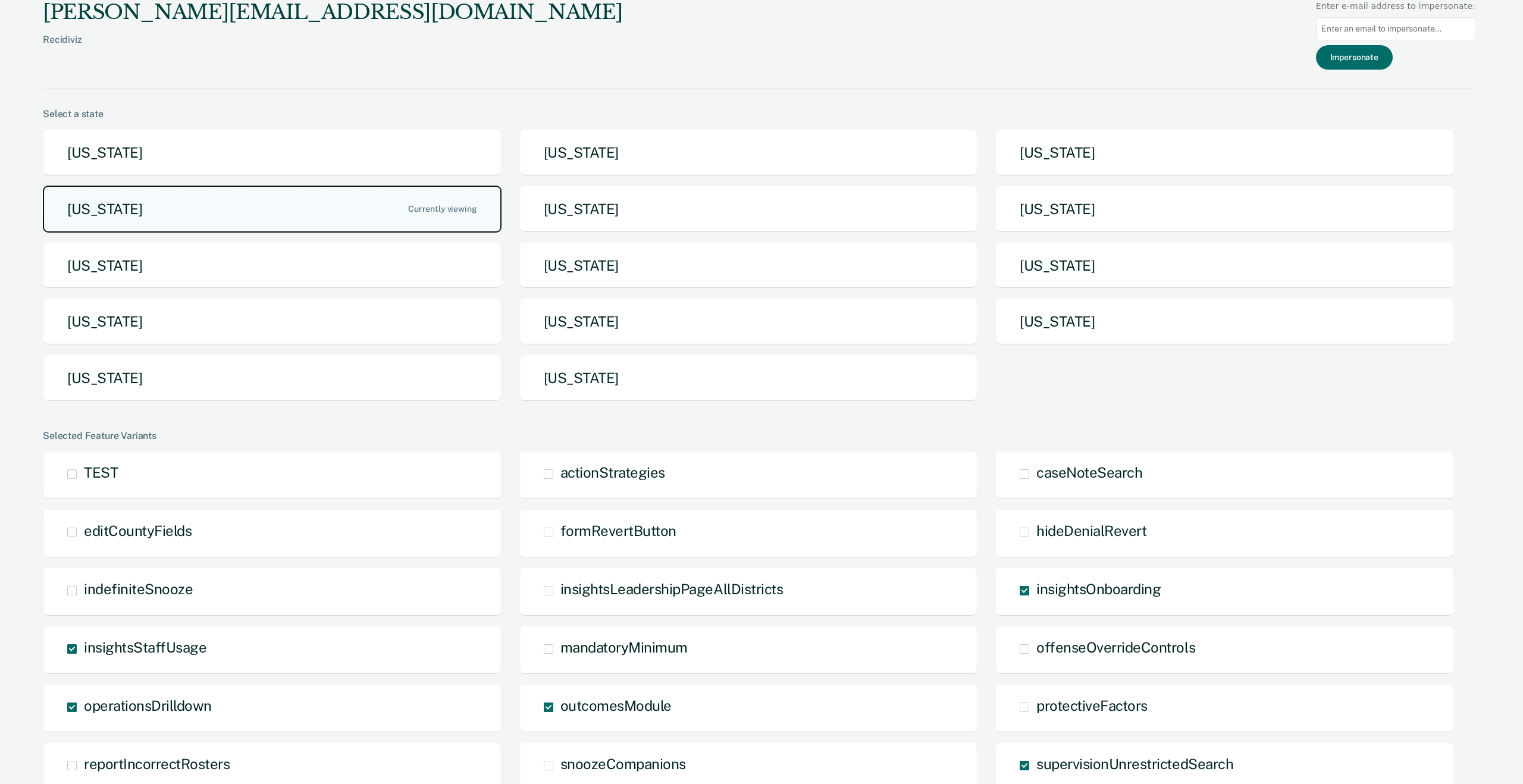
click at [243, 214] on button "[US_STATE]" at bounding box center [272, 209] width 459 height 47
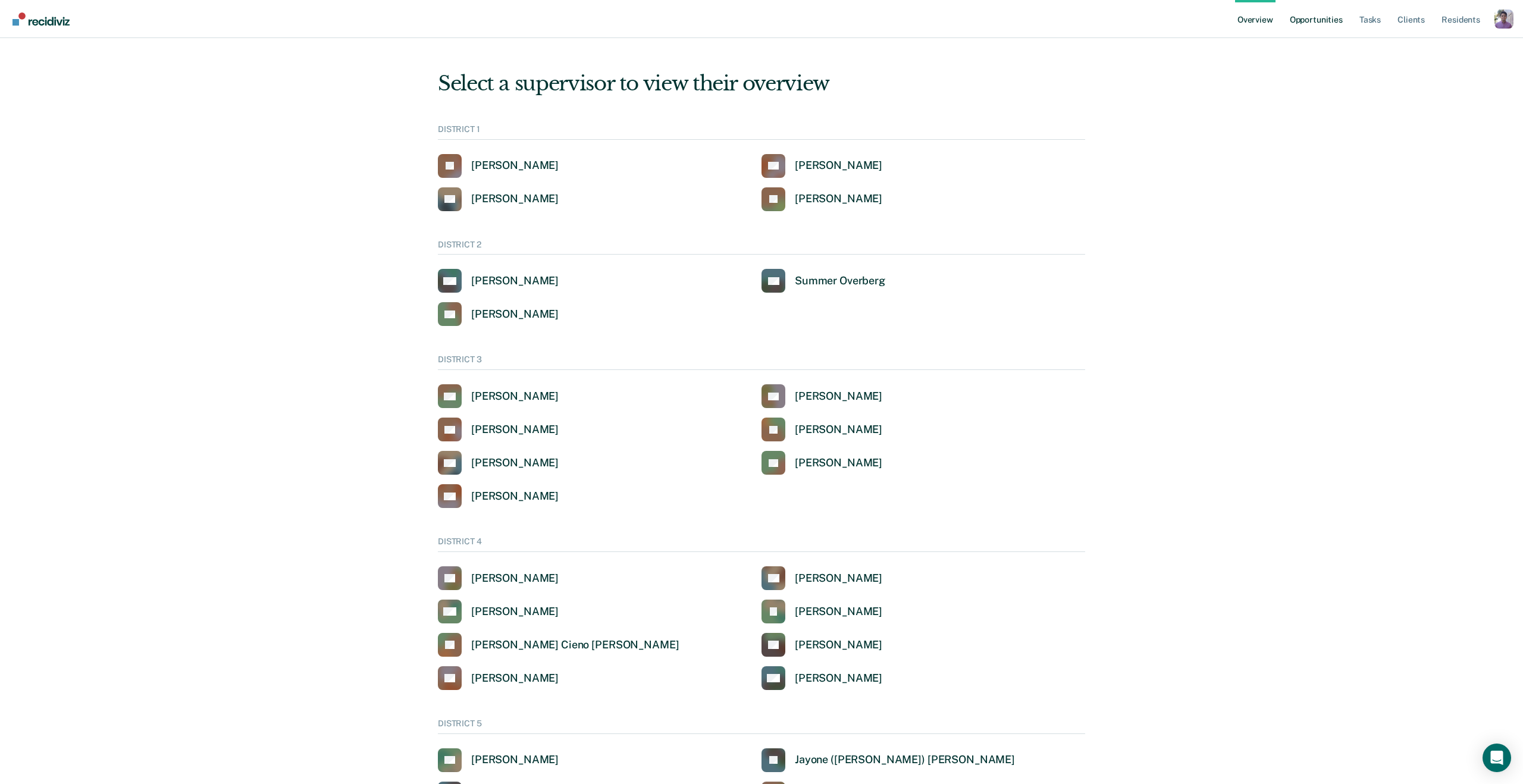
click at [1317, 7] on link "Opportunities" at bounding box center [1317, 19] width 58 height 38
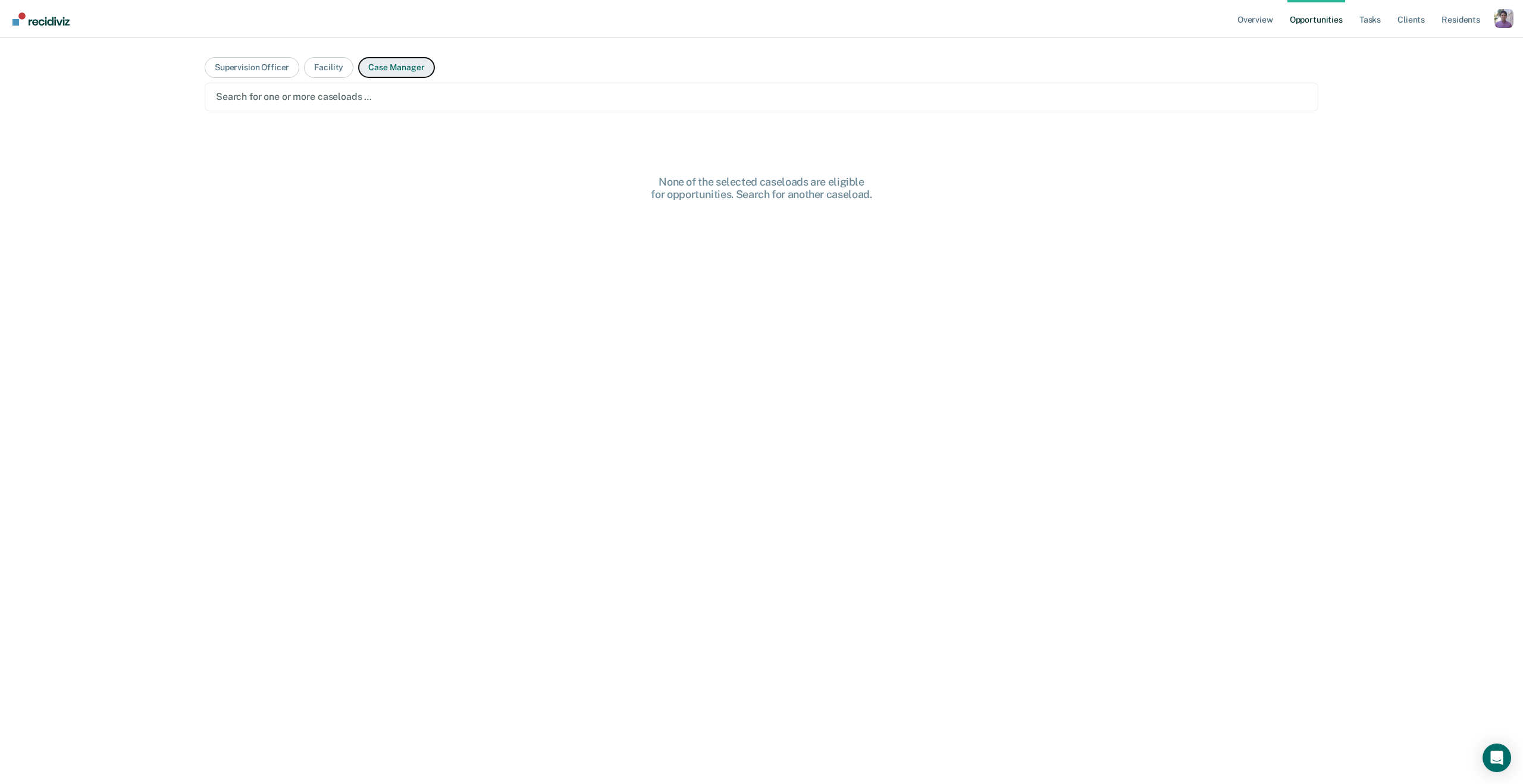
click at [395, 73] on button "Case Manager" at bounding box center [396, 67] width 76 height 21
click at [393, 102] on div at bounding box center [761, 96] width 1091 height 14
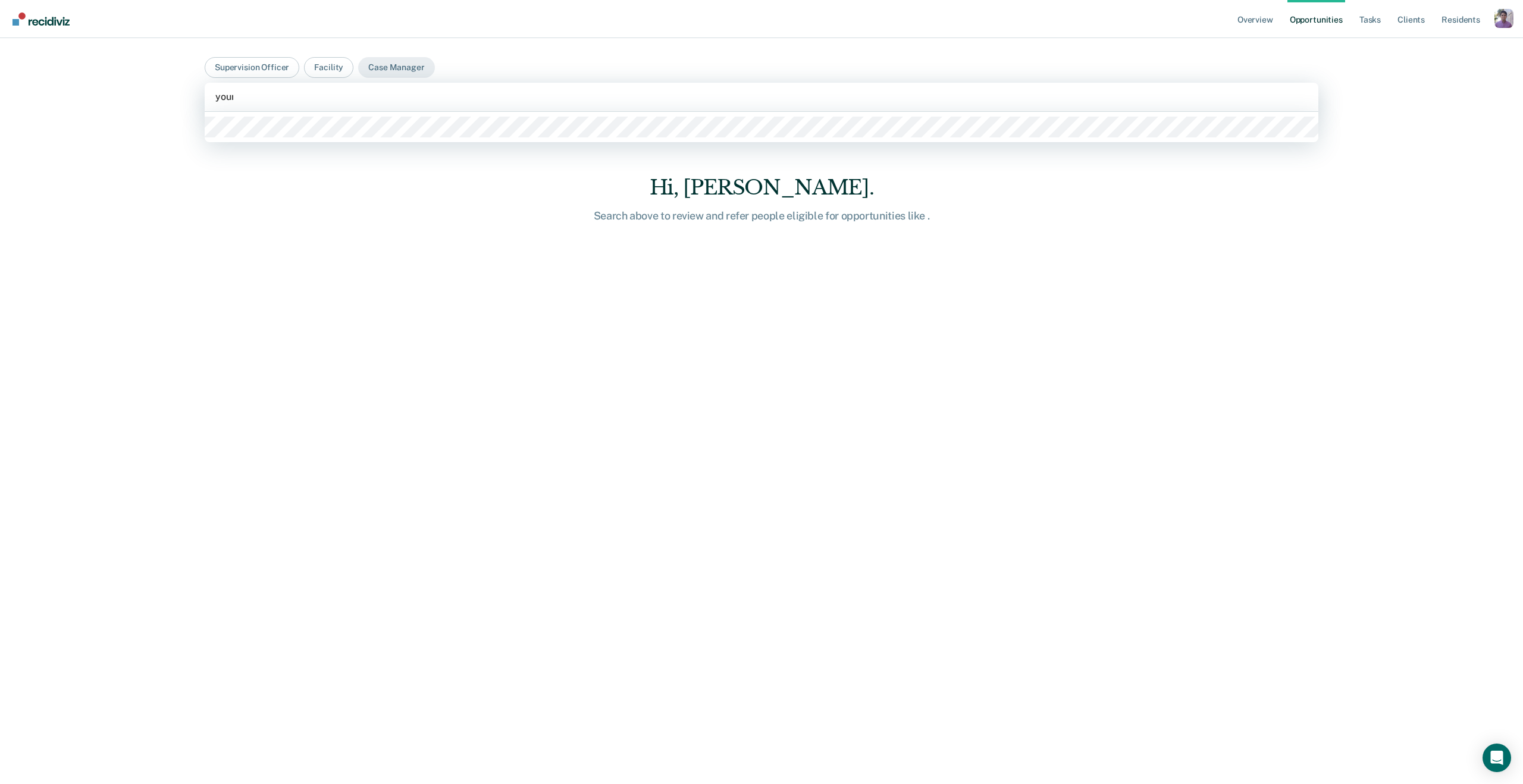
type input "young"
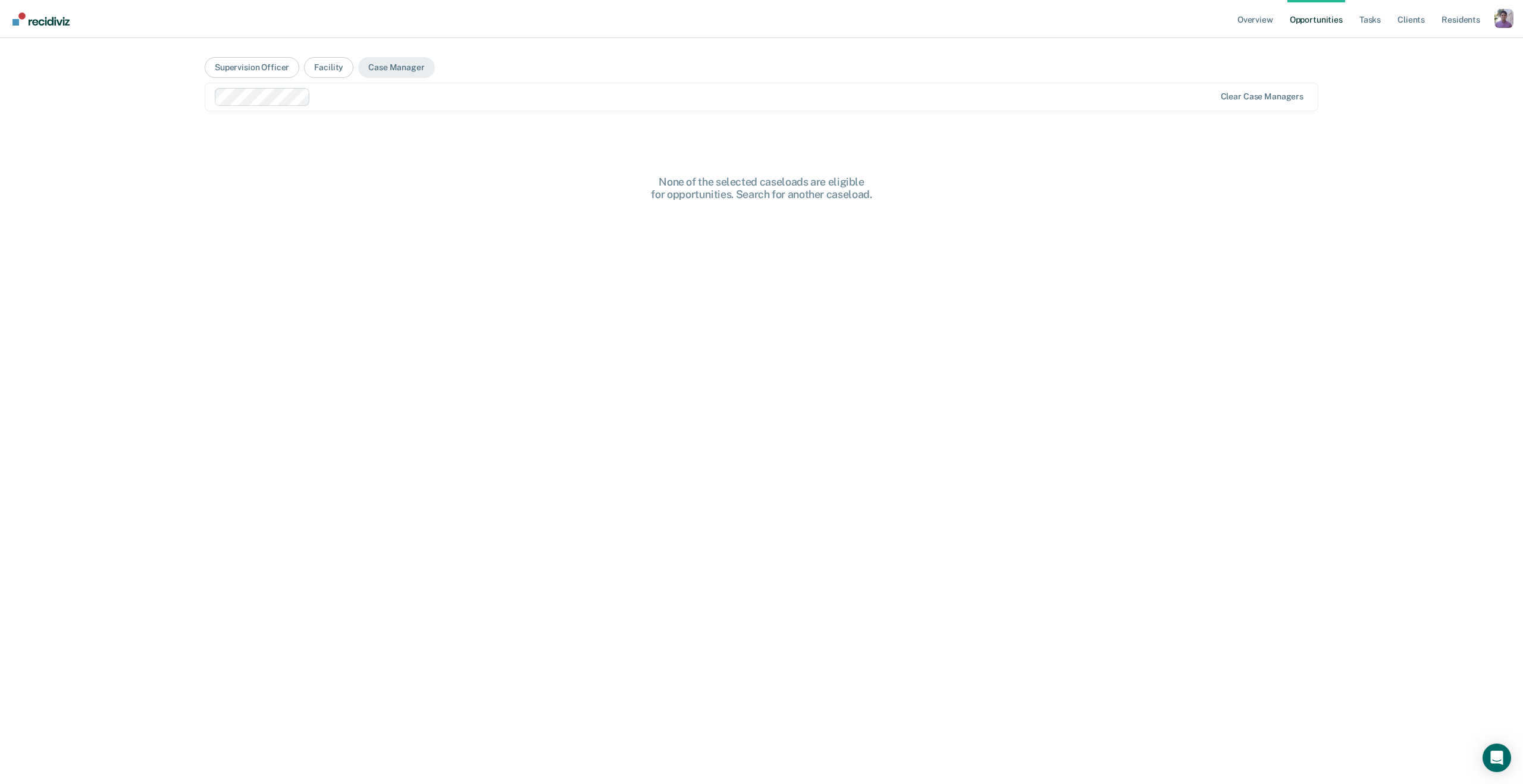
click at [367, 102] on div at bounding box center [765, 96] width 900 height 14
click at [366, 139] on main "Supervision Officer Facility Case Manager option [PERSON_NAME], selected. Clear…" at bounding box center [762, 397] width 1143 height 718
click at [436, 107] on div "Clear case managers" at bounding box center [762, 96] width 1114 height 28
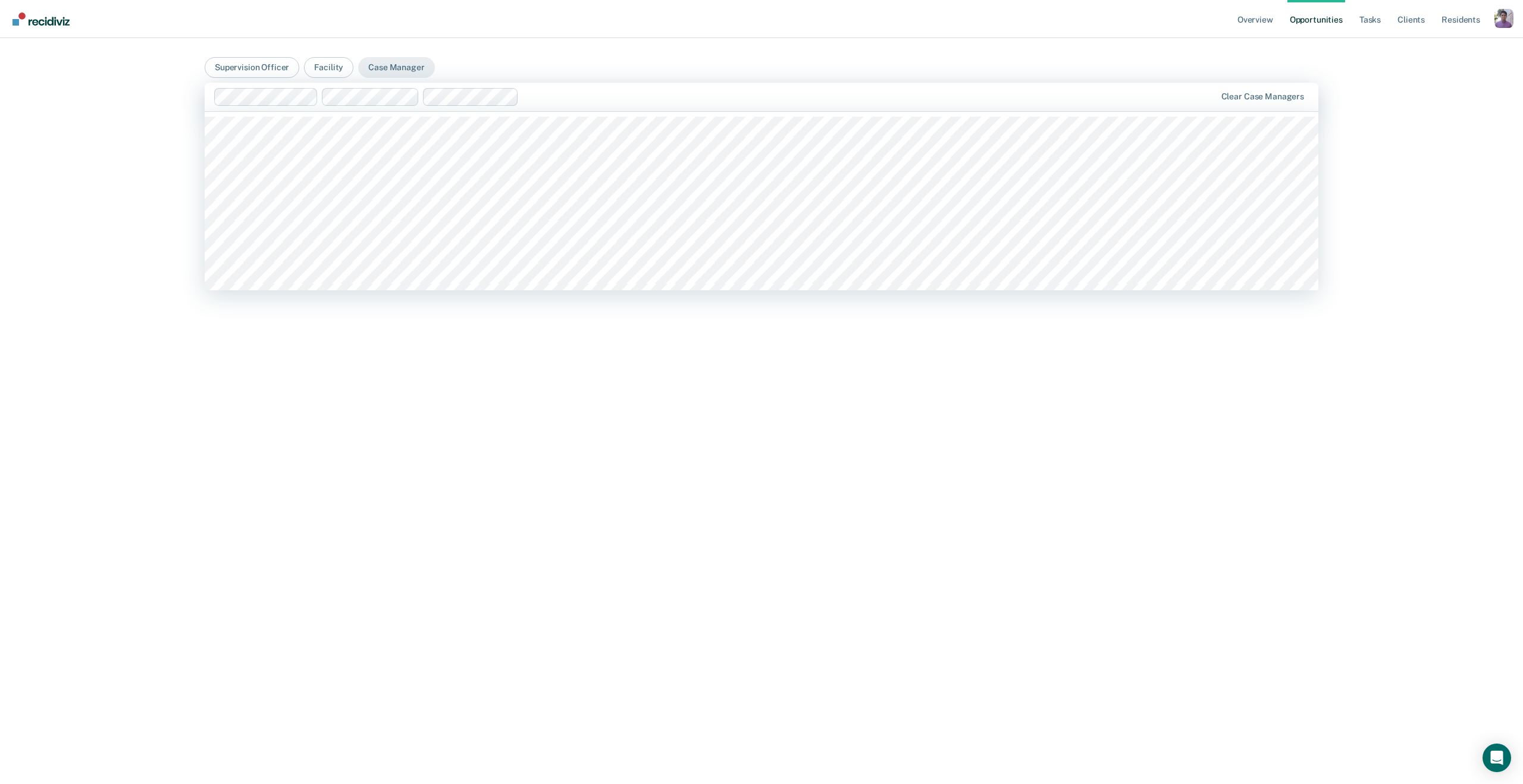
click at [533, 101] on div at bounding box center [870, 96] width 692 height 14
click at [610, 104] on div at bounding box center [715, 97] width 1003 height 18
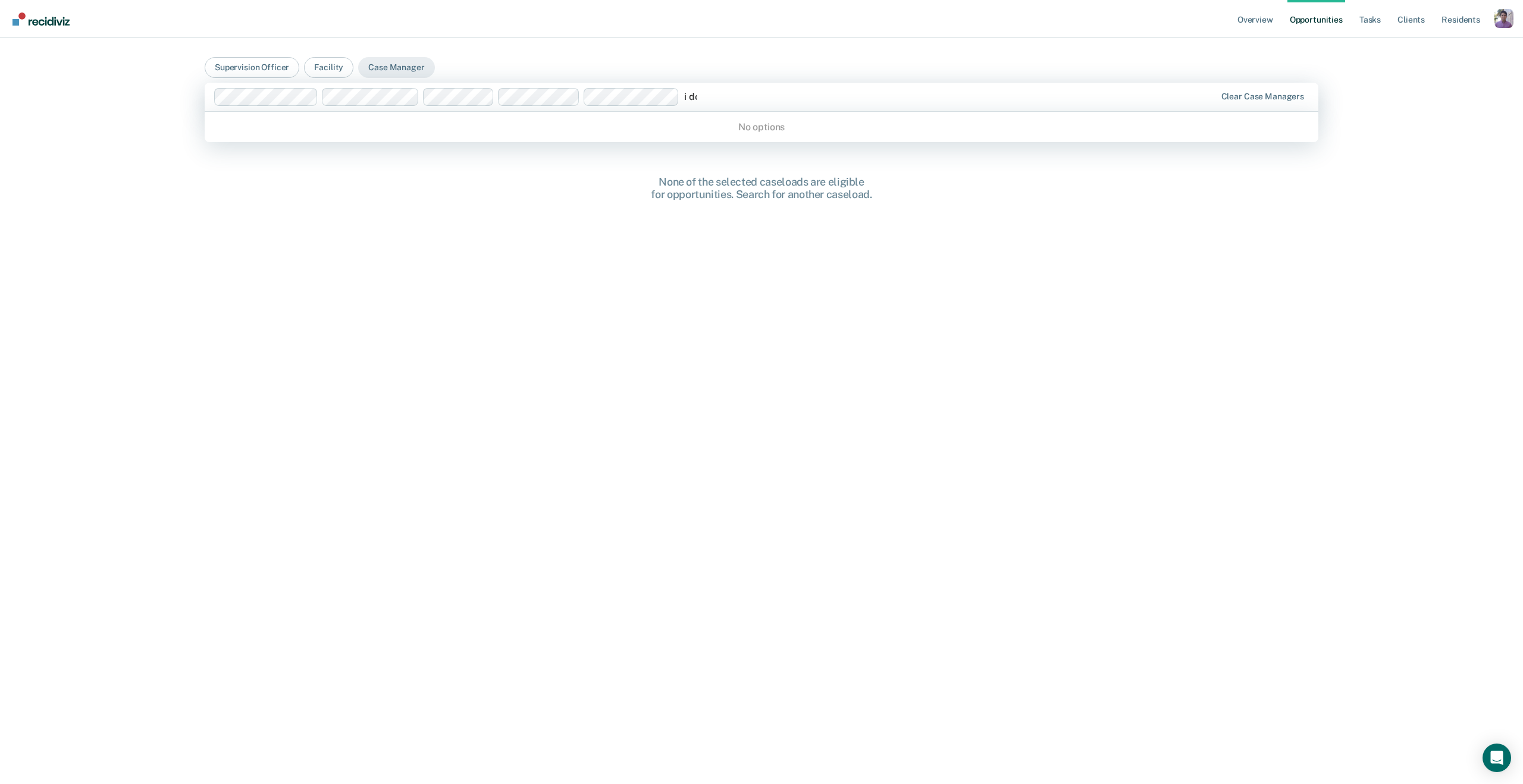
type input "i don"
